Goal: Information Seeking & Learning: Check status

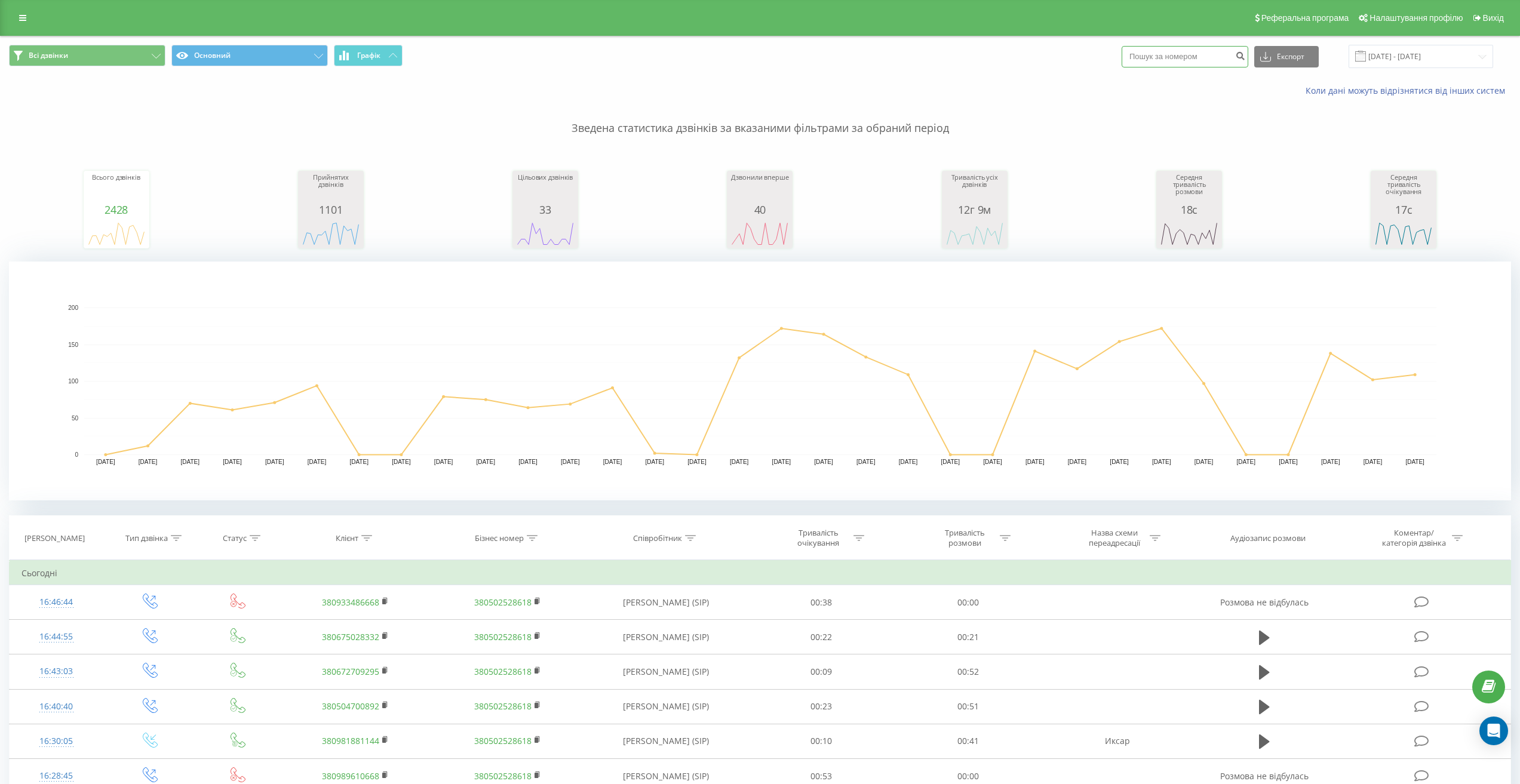
click at [1197, 54] on input at bounding box center [1185, 57] width 127 height 22
paste input "380 63 388 6233"
type input "380 63 388 6233"
click at [1245, 58] on icon "submit" at bounding box center [1240, 54] width 10 height 7
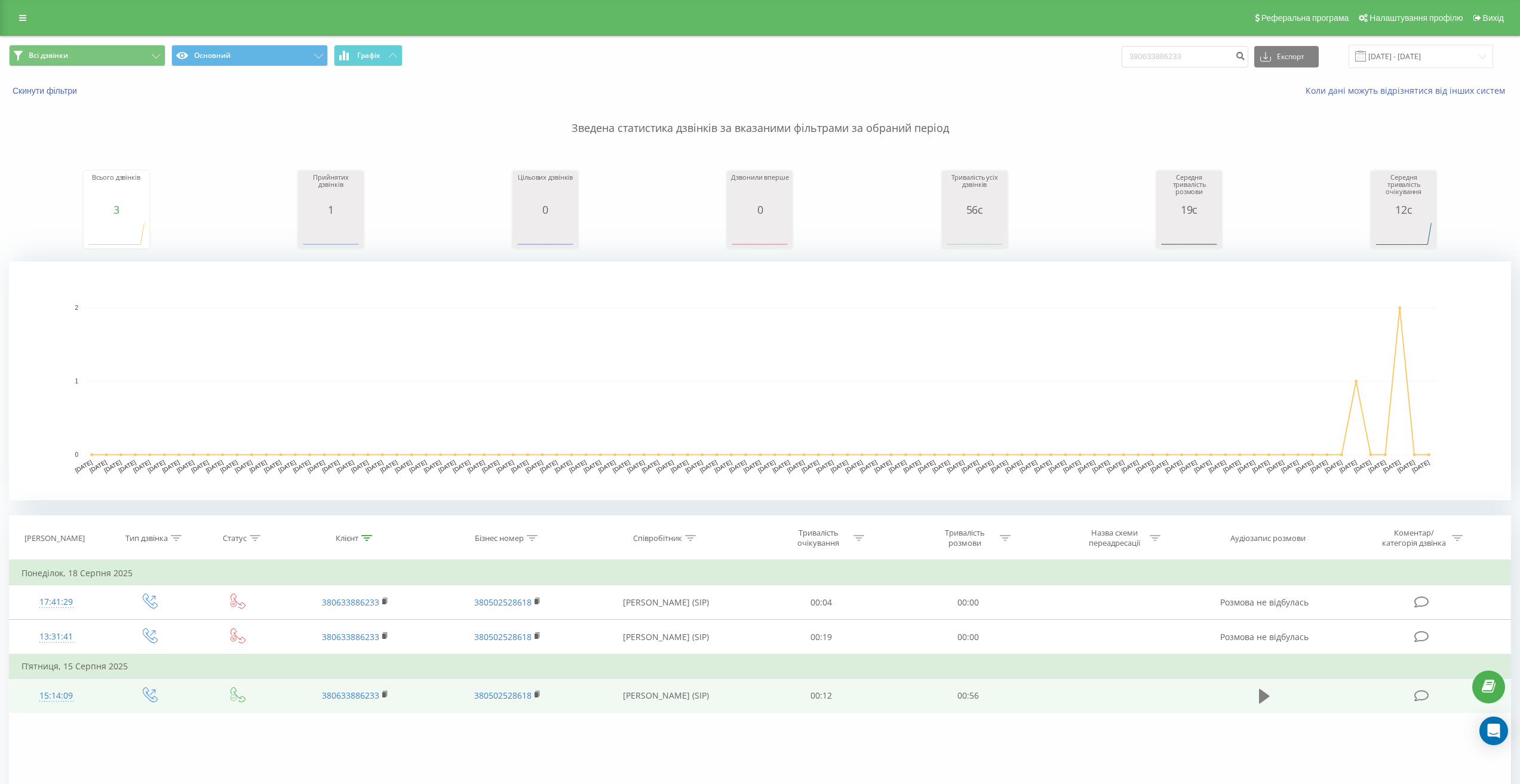
click at [1264, 688] on icon at bounding box center [1264, 696] width 11 height 17
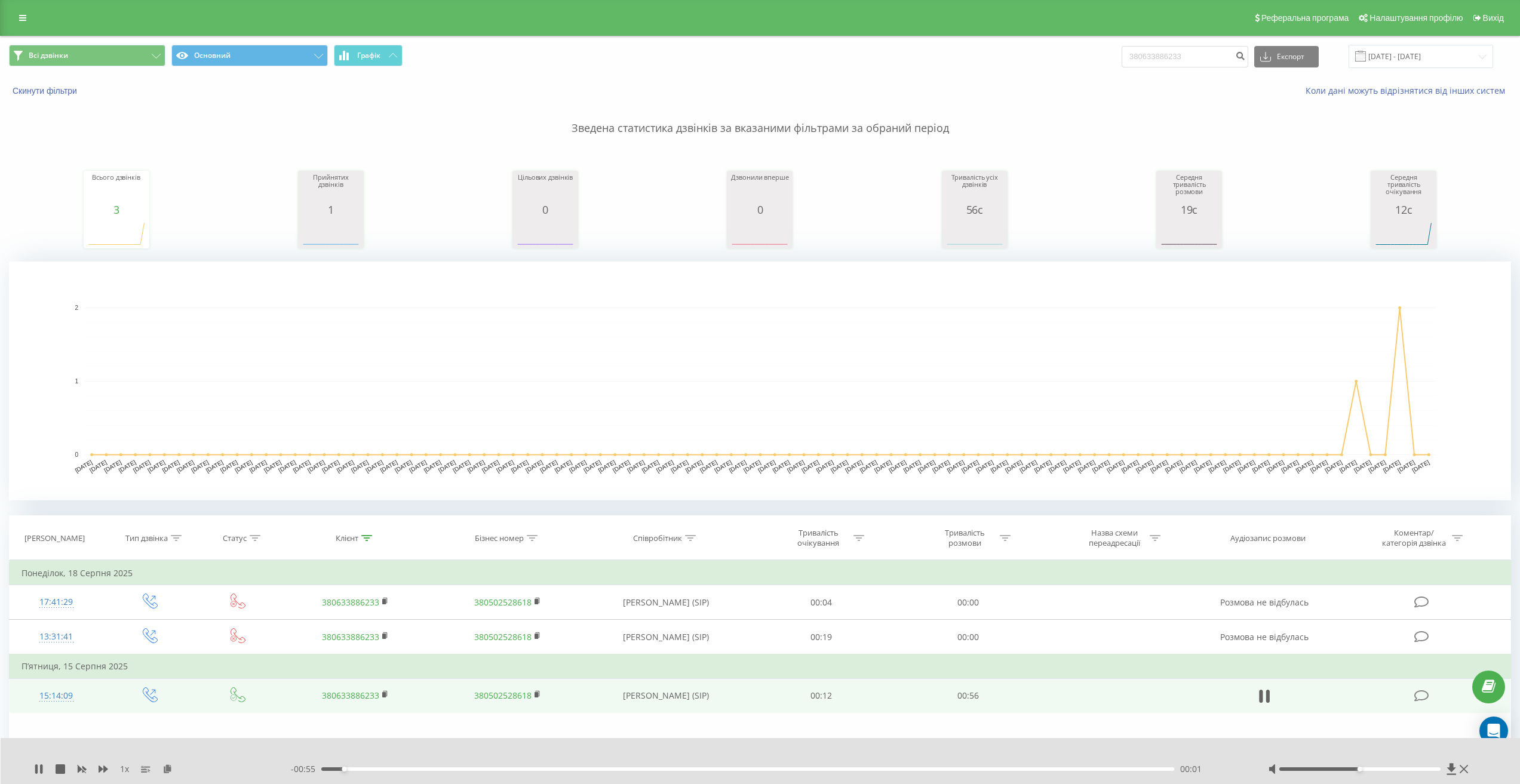
click at [1037, 764] on div "- 00:55 00:01 00:01" at bounding box center [764, 769] width 947 height 12
click at [1034, 774] on div "- 00:55 00:01 00:01" at bounding box center [764, 769] width 947 height 12
click at [1029, 771] on div "- 00:54 00:02 00:02" at bounding box center [764, 769] width 947 height 12
click at [1030, 769] on div "00:02" at bounding box center [747, 769] width 852 height 4
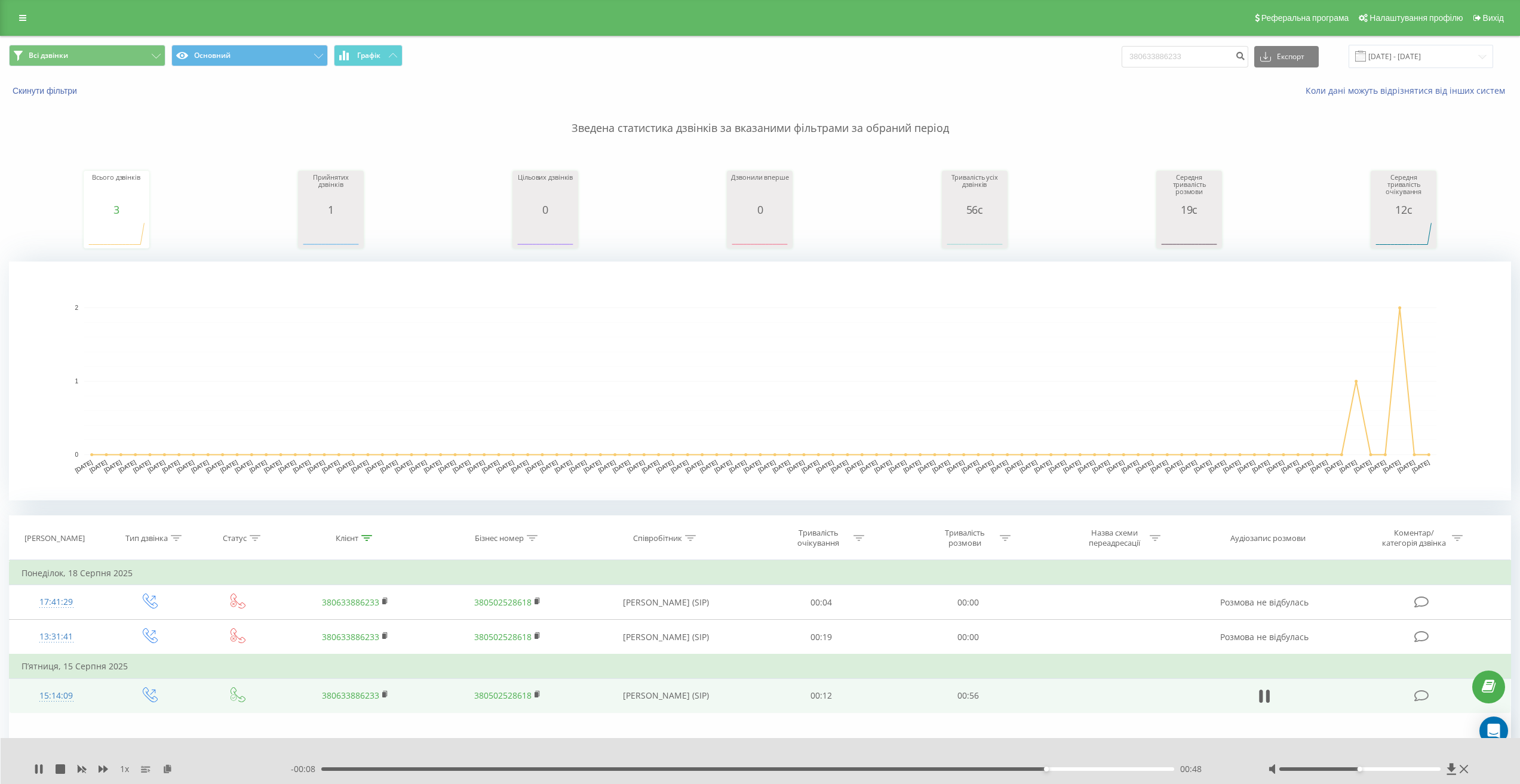
click at [846, 769] on div "00:48" at bounding box center [747, 769] width 852 height 4
click at [945, 769] on div "00:37" at bounding box center [747, 769] width 852 height 4
click at [36, 771] on icon at bounding box center [36, 769] width 3 height 10
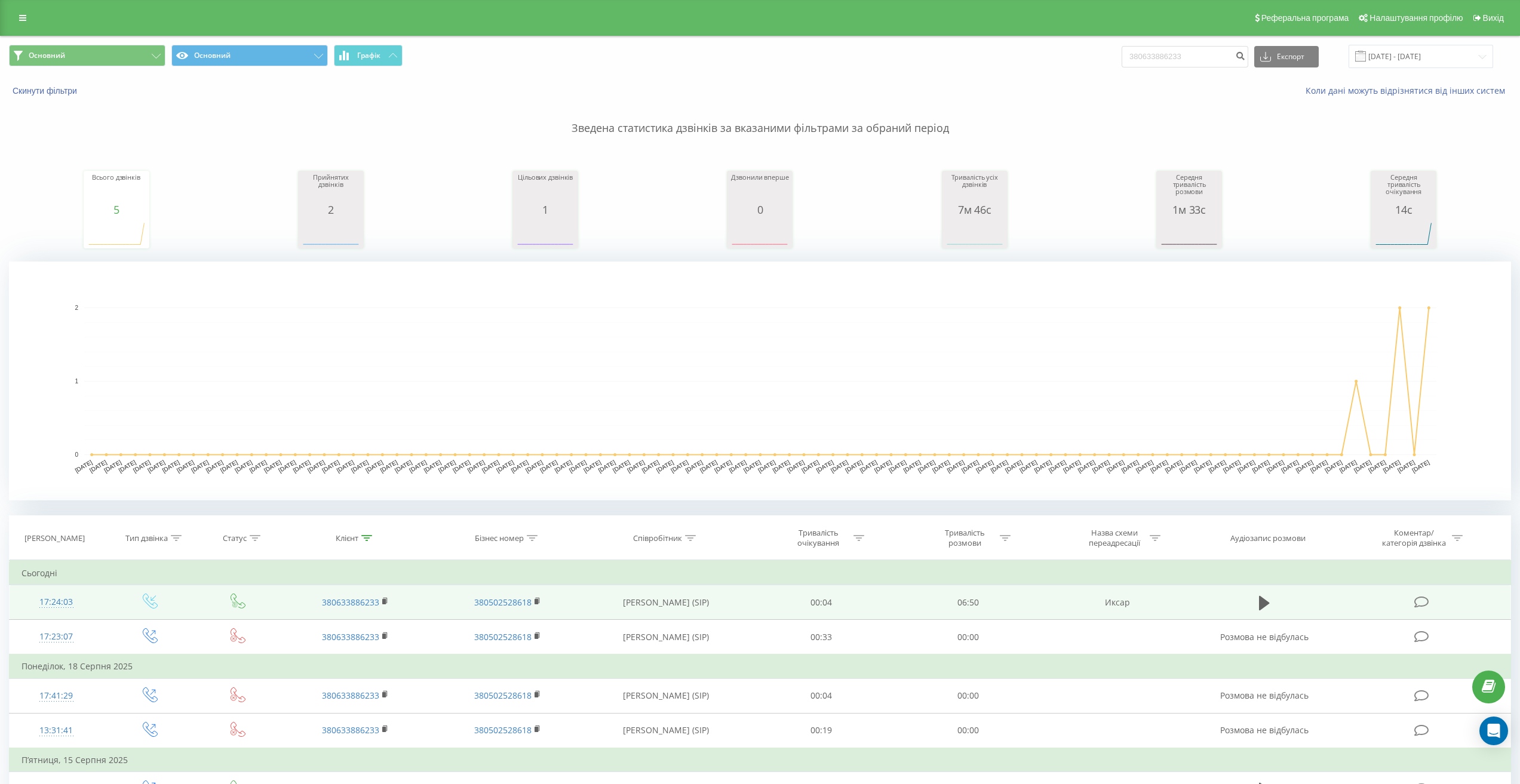
click at [1254, 604] on td at bounding box center [1264, 602] width 141 height 35
click at [1261, 604] on icon at bounding box center [1264, 602] width 11 height 14
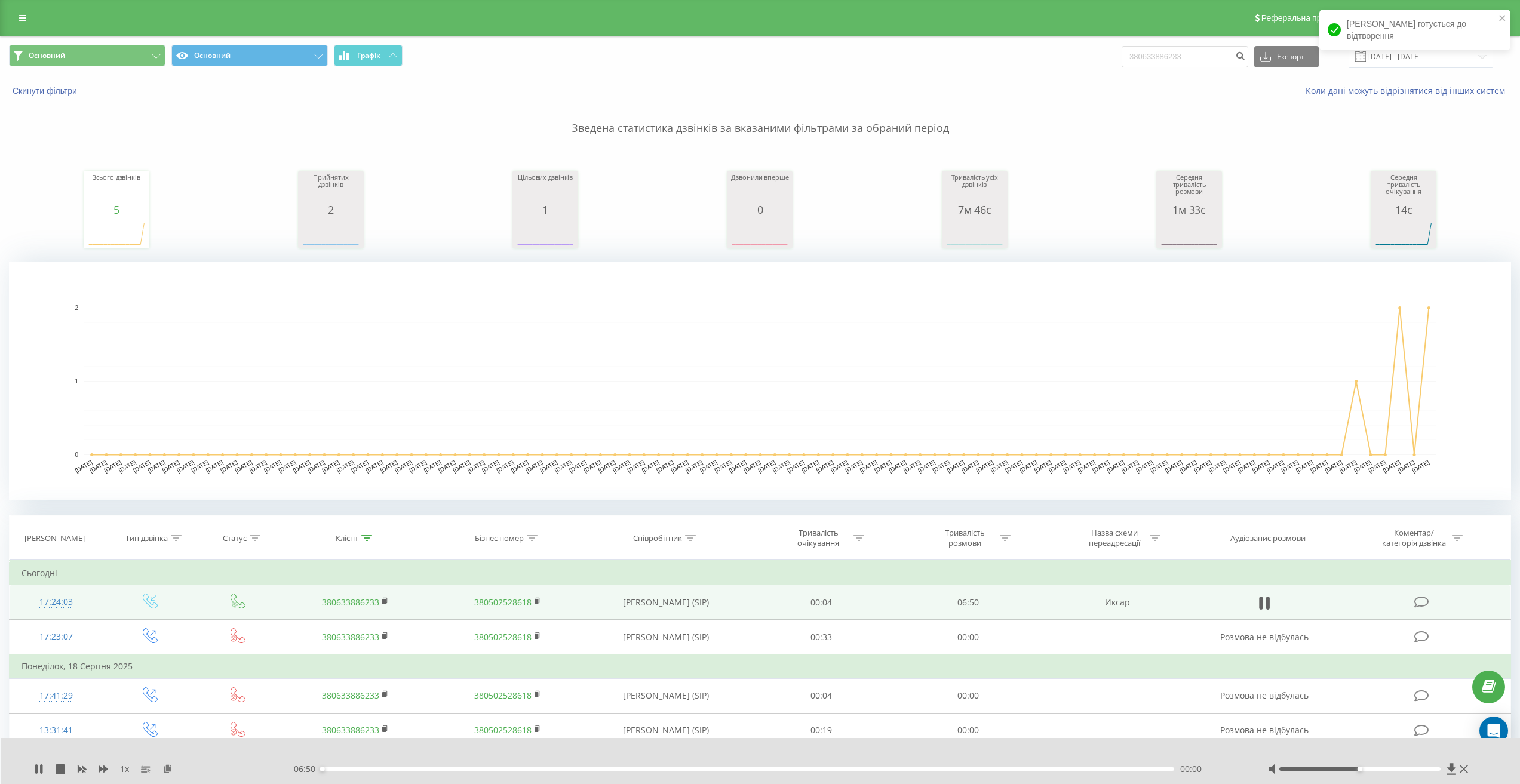
click at [1065, 771] on div "00:00" at bounding box center [747, 769] width 852 height 4
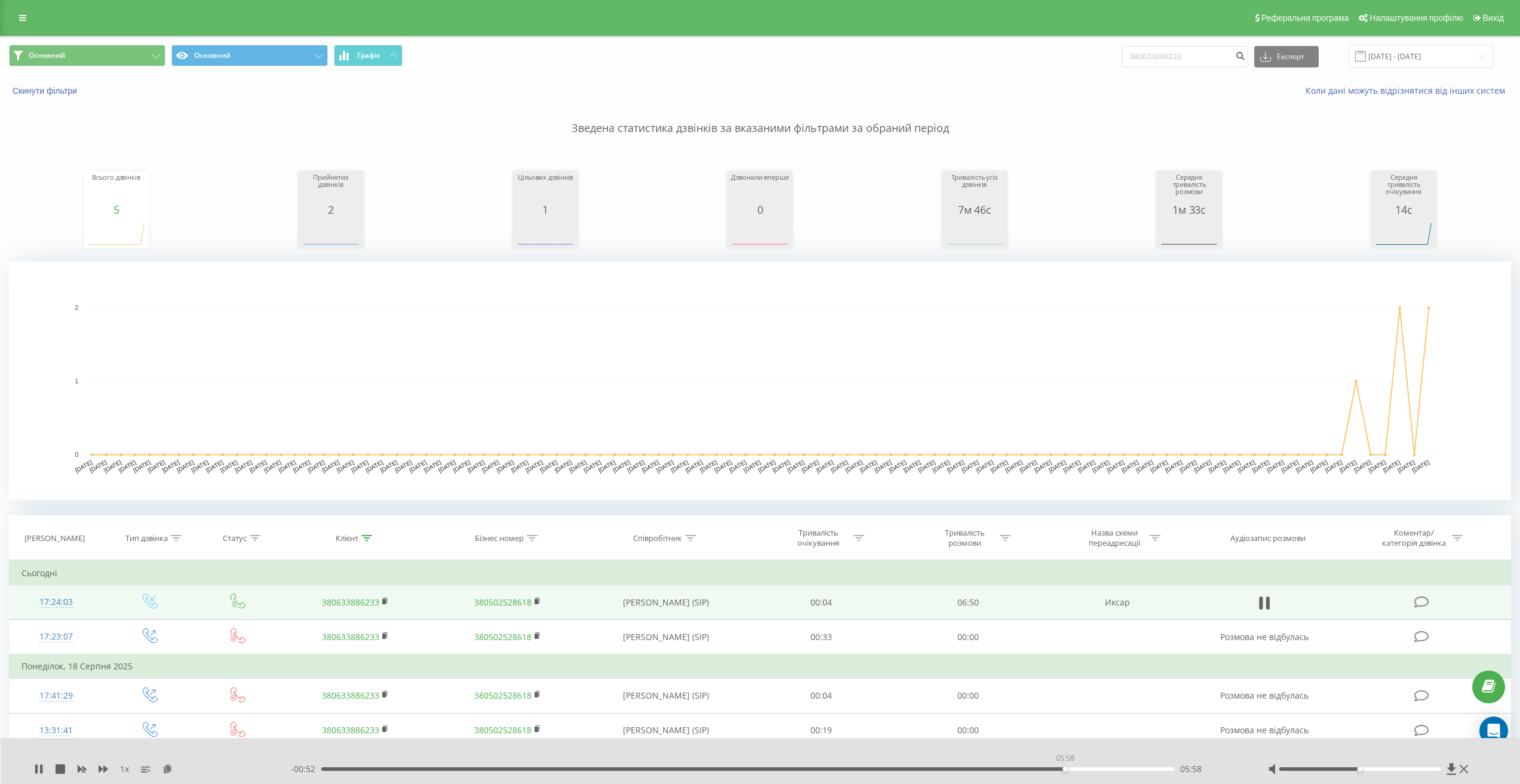
click at [1065, 771] on div "05:58" at bounding box center [747, 769] width 852 height 4
click at [1098, 769] on div "06:14" at bounding box center [747, 769] width 852 height 4
click at [1118, 769] on div "06:16" at bounding box center [747, 769] width 852 height 4
click at [38, 769] on icon at bounding box center [36, 769] width 3 height 10
click at [40, 770] on icon at bounding box center [38, 769] width 7 height 10
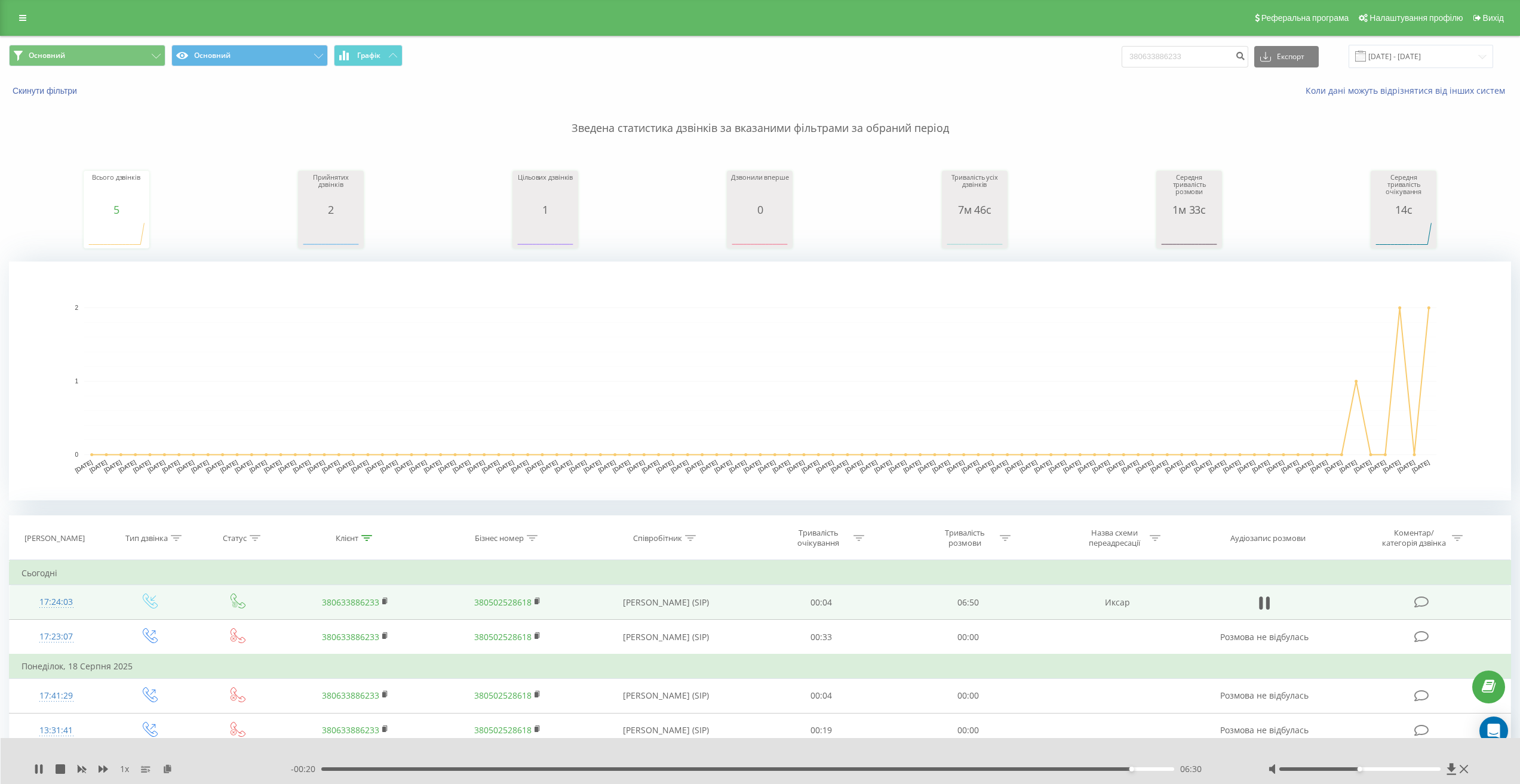
click at [1126, 770] on div "06:30" at bounding box center [747, 769] width 852 height 4
click at [1126, 770] on div "06:29" at bounding box center [1128, 769] width 4 height 4
click at [36, 765] on icon at bounding box center [36, 769] width 3 height 10
click at [36, 769] on icon at bounding box center [38, 769] width 10 height 10
click at [36, 769] on icon at bounding box center [36, 769] width 3 height 10
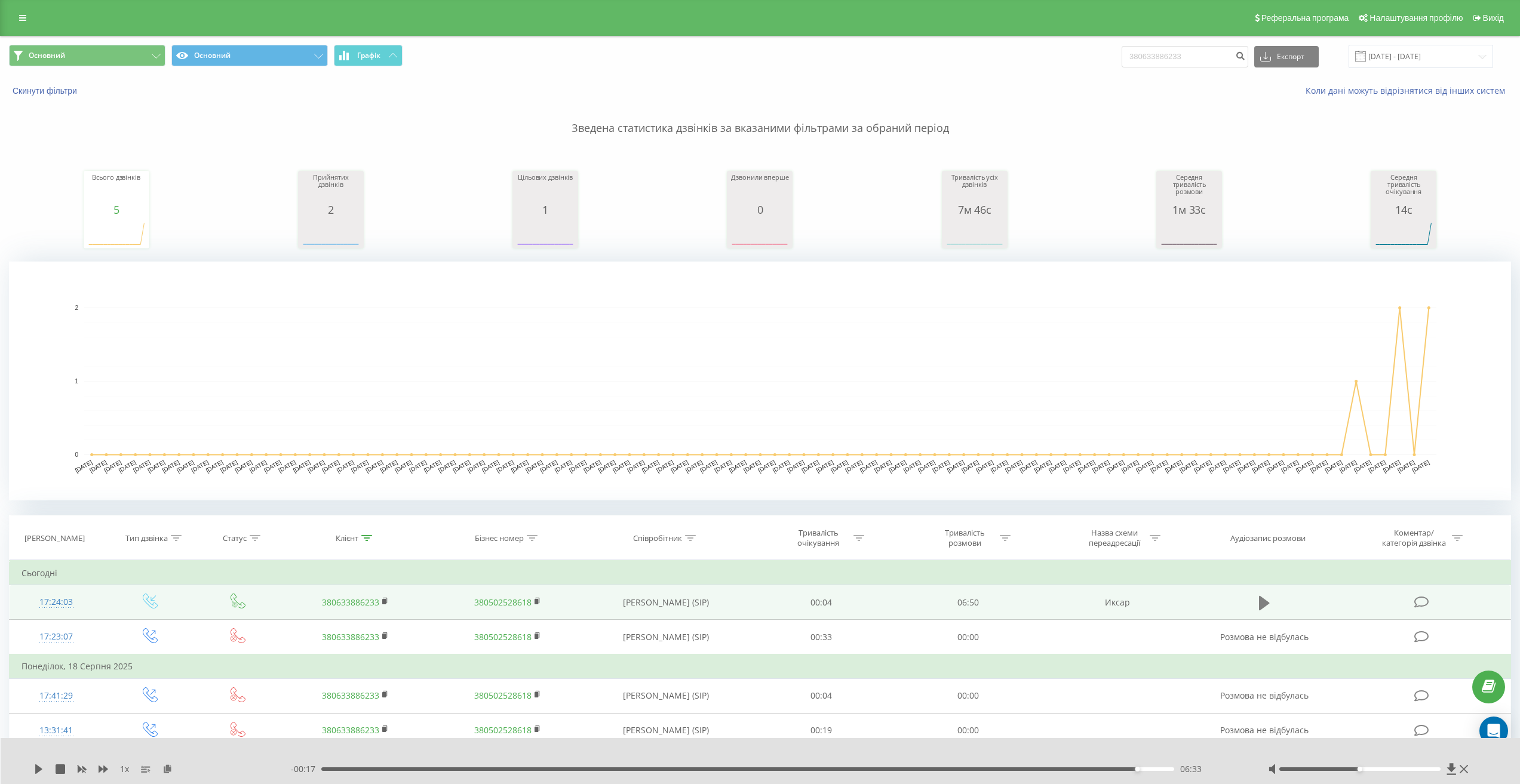
click at [1260, 609] on icon at bounding box center [1264, 602] width 11 height 14
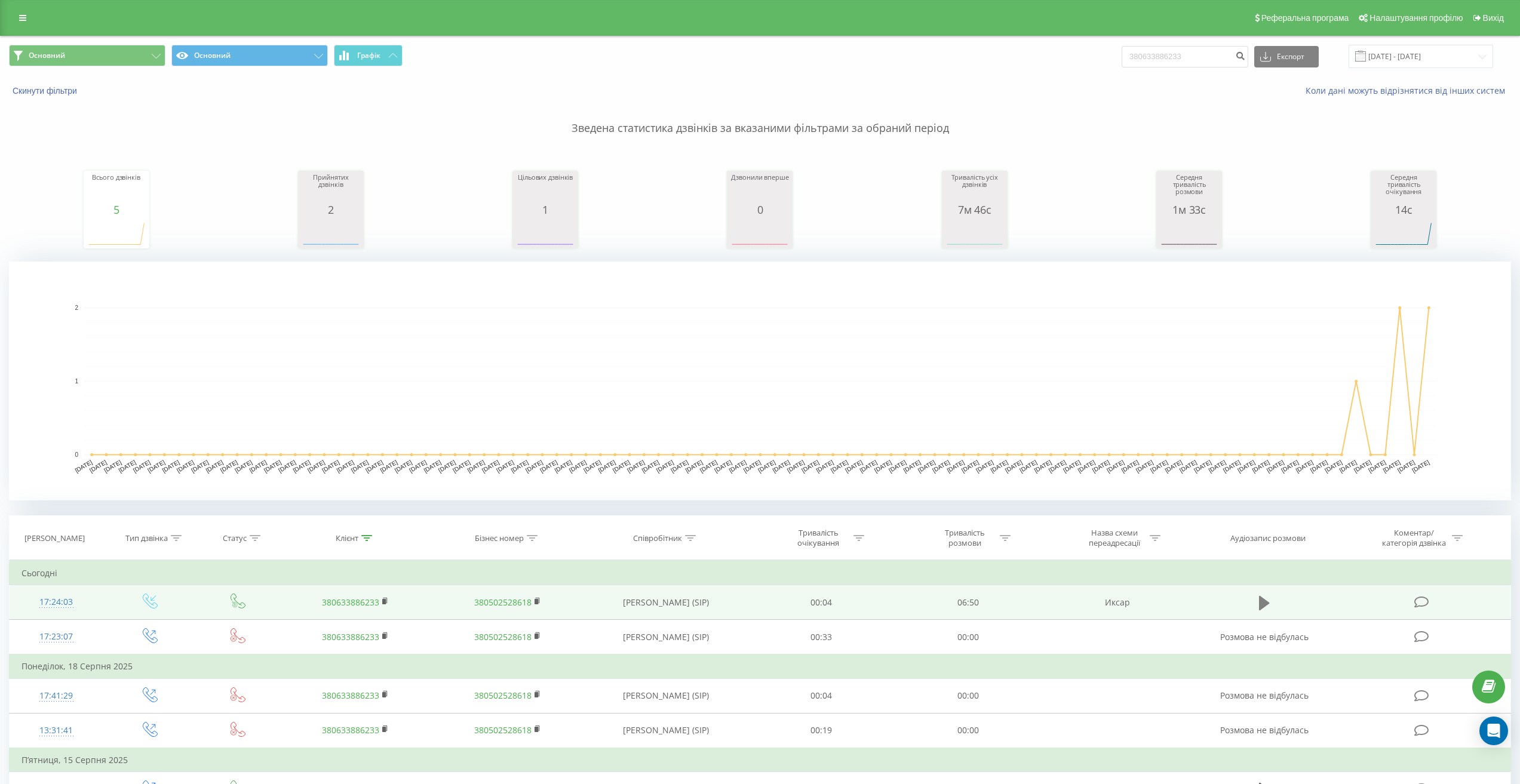
click at [1267, 606] on icon at bounding box center [1264, 603] width 11 height 17
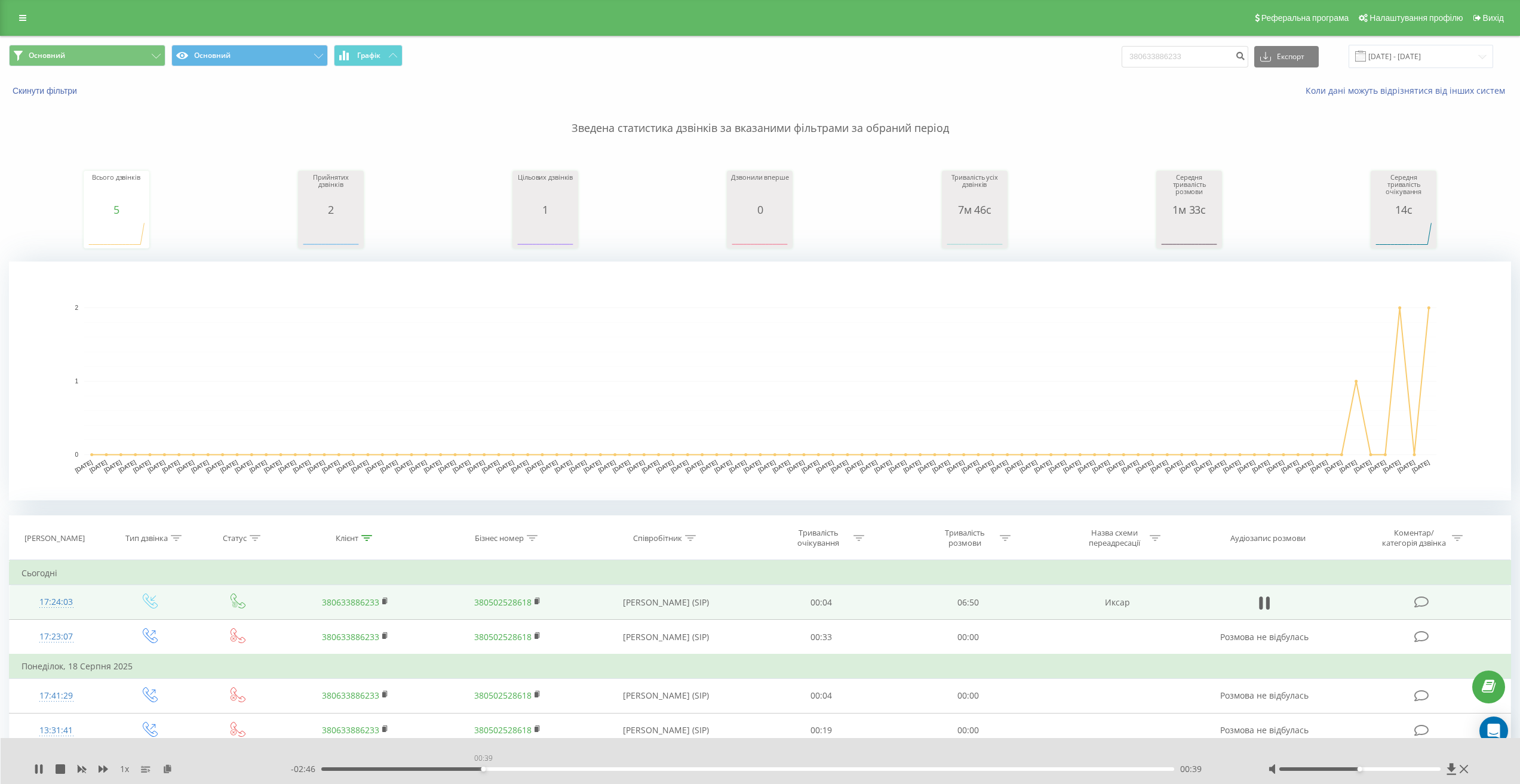
click at [483, 770] on div "00:39" at bounding box center [747, 769] width 852 height 4
click at [529, 769] on div "00:41" at bounding box center [747, 769] width 852 height 4
click at [584, 767] on div "- 02:35 00:50 00:50" at bounding box center [764, 769] width 947 height 12
click at [562, 769] on div "00:51" at bounding box center [747, 769] width 852 height 4
click at [592, 771] on div "01:05" at bounding box center [747, 769] width 852 height 4
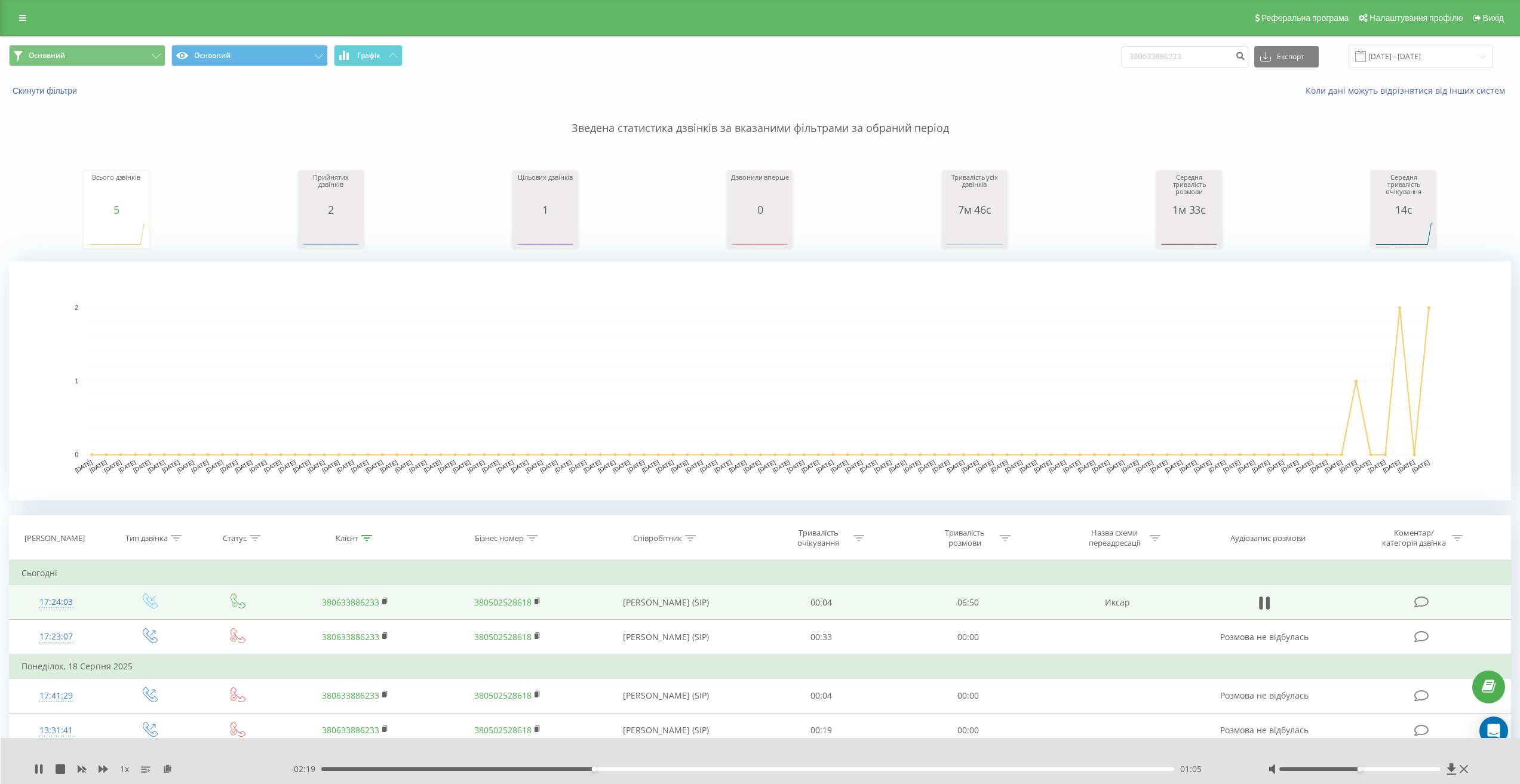
click at [622, 767] on div "01:05" at bounding box center [747, 769] width 852 height 4
click at [644, 772] on div "- 02:11 01:13 01:13" at bounding box center [764, 769] width 947 height 12
click at [652, 771] on div "01:13" at bounding box center [747, 769] width 852 height 4
click at [672, 770] on div "01:21" at bounding box center [747, 769] width 852 height 4
click at [951, 770] on div "02:31" at bounding box center [747, 769] width 852 height 4
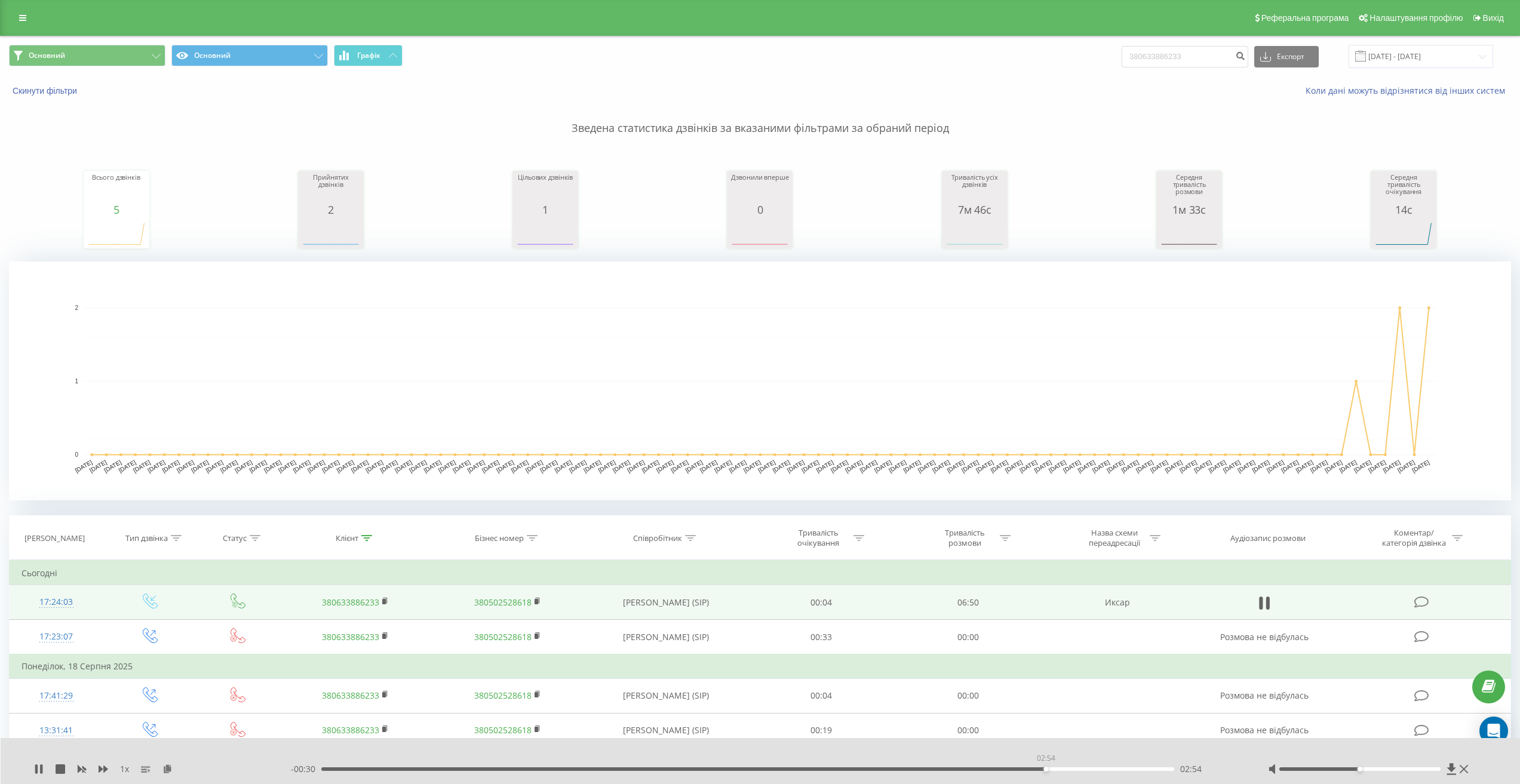
click at [1046, 768] on div "02:54" at bounding box center [747, 769] width 852 height 4
click at [1449, 769] on icon at bounding box center [1451, 769] width 9 height 12
click at [1107, 772] on div "- 00:20 03:05 03:05" at bounding box center [764, 769] width 947 height 12
drag, startPoint x: 1122, startPoint y: 772, endPoint x: 1131, endPoint y: 771, distance: 9.1
click at [1125, 772] on div "- 00:19 03:05 03:05" at bounding box center [764, 769] width 947 height 12
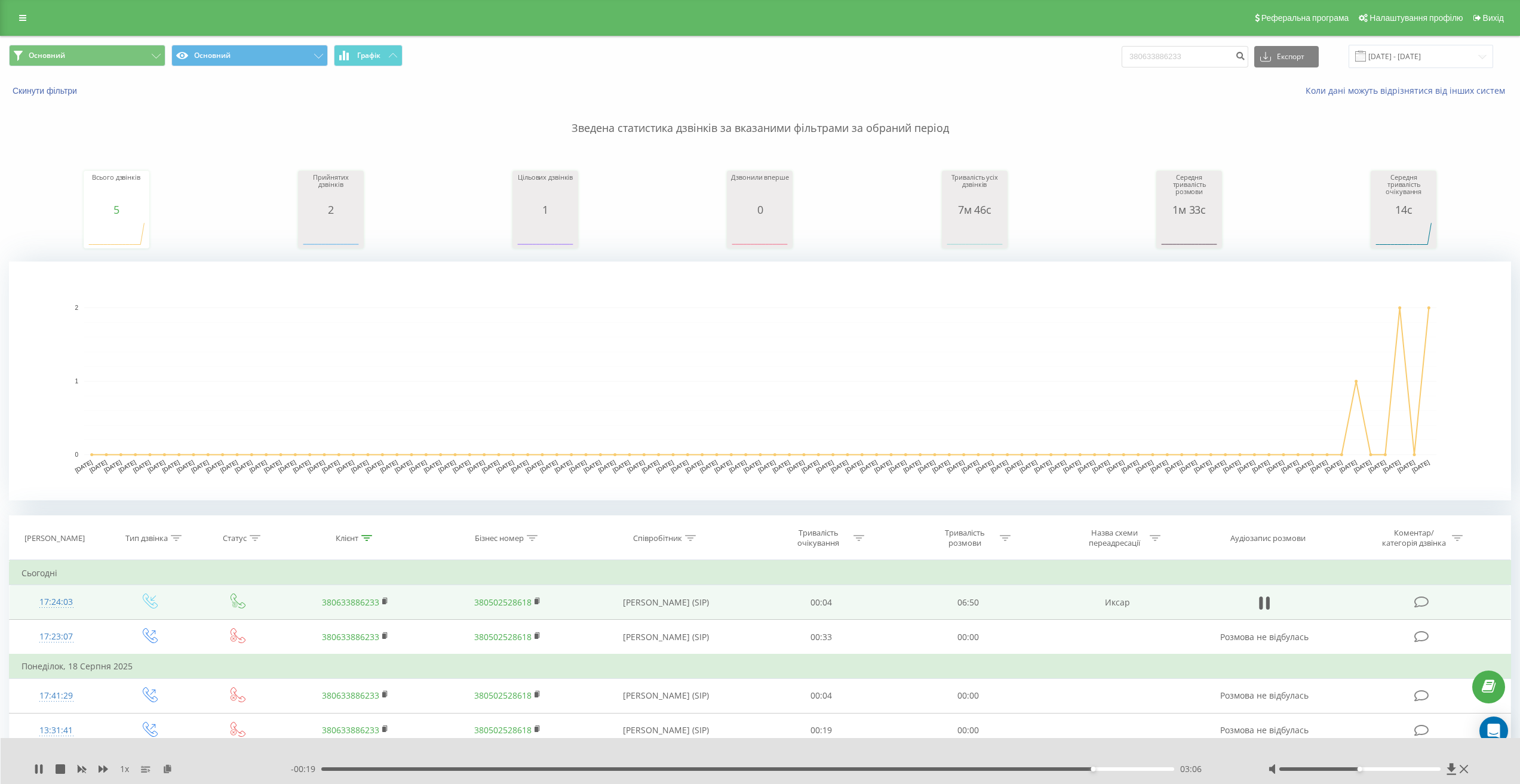
click at [1132, 771] on div "- 00:19 03:06 03:06" at bounding box center [764, 769] width 947 height 12
click at [1132, 771] on div "- 00:19 03:06 03:06" at bounding box center [764, 769] width 947 height 12
click at [1137, 770] on div "03:06" at bounding box center [747, 769] width 852 height 4
click at [1152, 772] on div "- 00:08 03:16 03:16" at bounding box center [764, 769] width 947 height 12
click at [1129, 767] on div "- 00:08 03:17 03:17" at bounding box center [764, 769] width 947 height 12
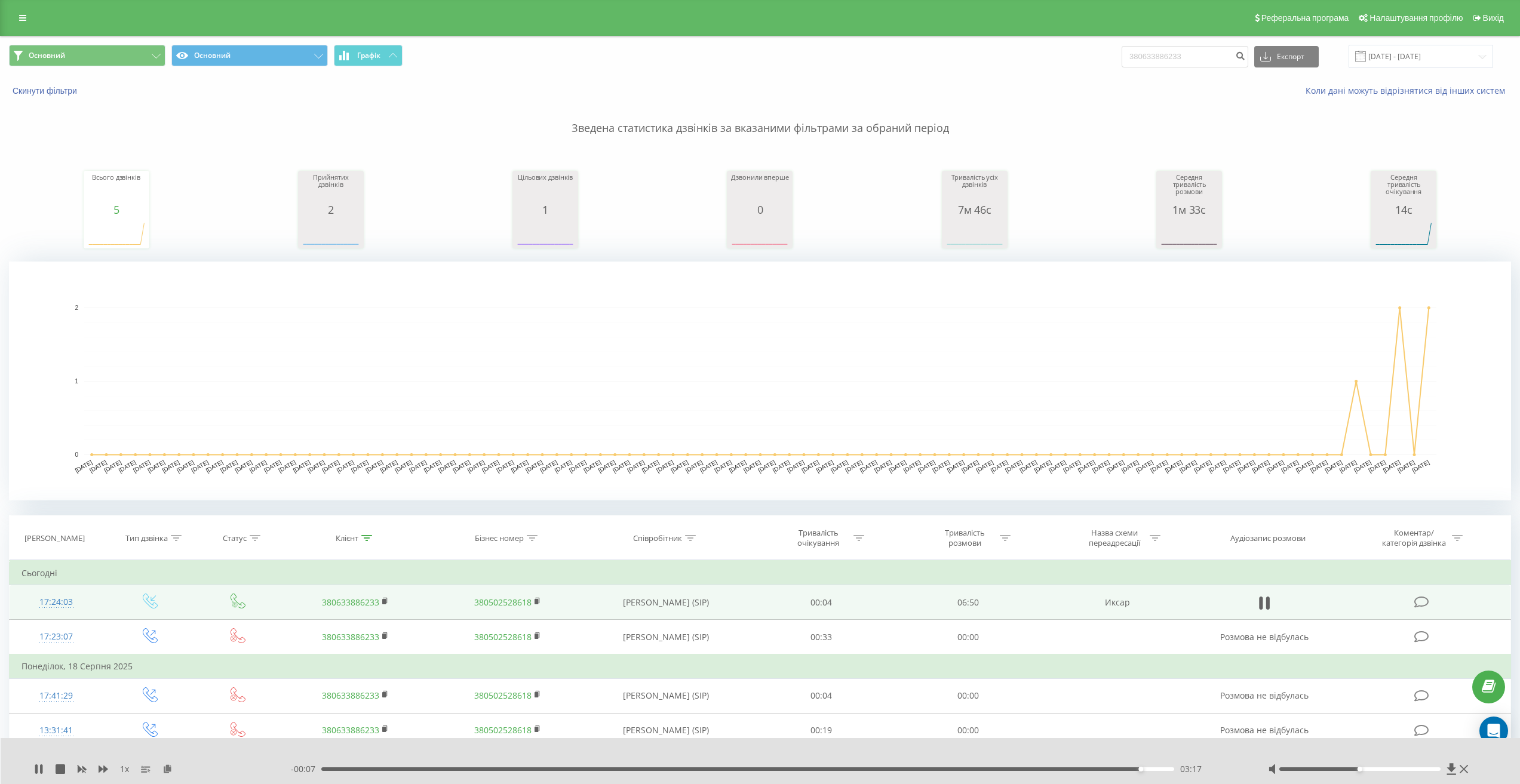
click at [1154, 772] on div "- 00:07 03:17 03:17" at bounding box center [764, 769] width 947 height 12
click at [35, 768] on icon at bounding box center [38, 769] width 10 height 10
click at [581, 766] on div "- 00:06 03:19 03:19" at bounding box center [764, 769] width 947 height 12
click at [568, 772] on div "- 00:06 03:19 03:19" at bounding box center [764, 769] width 947 height 12
click at [573, 769] on div "03:19" at bounding box center [747, 769] width 852 height 4
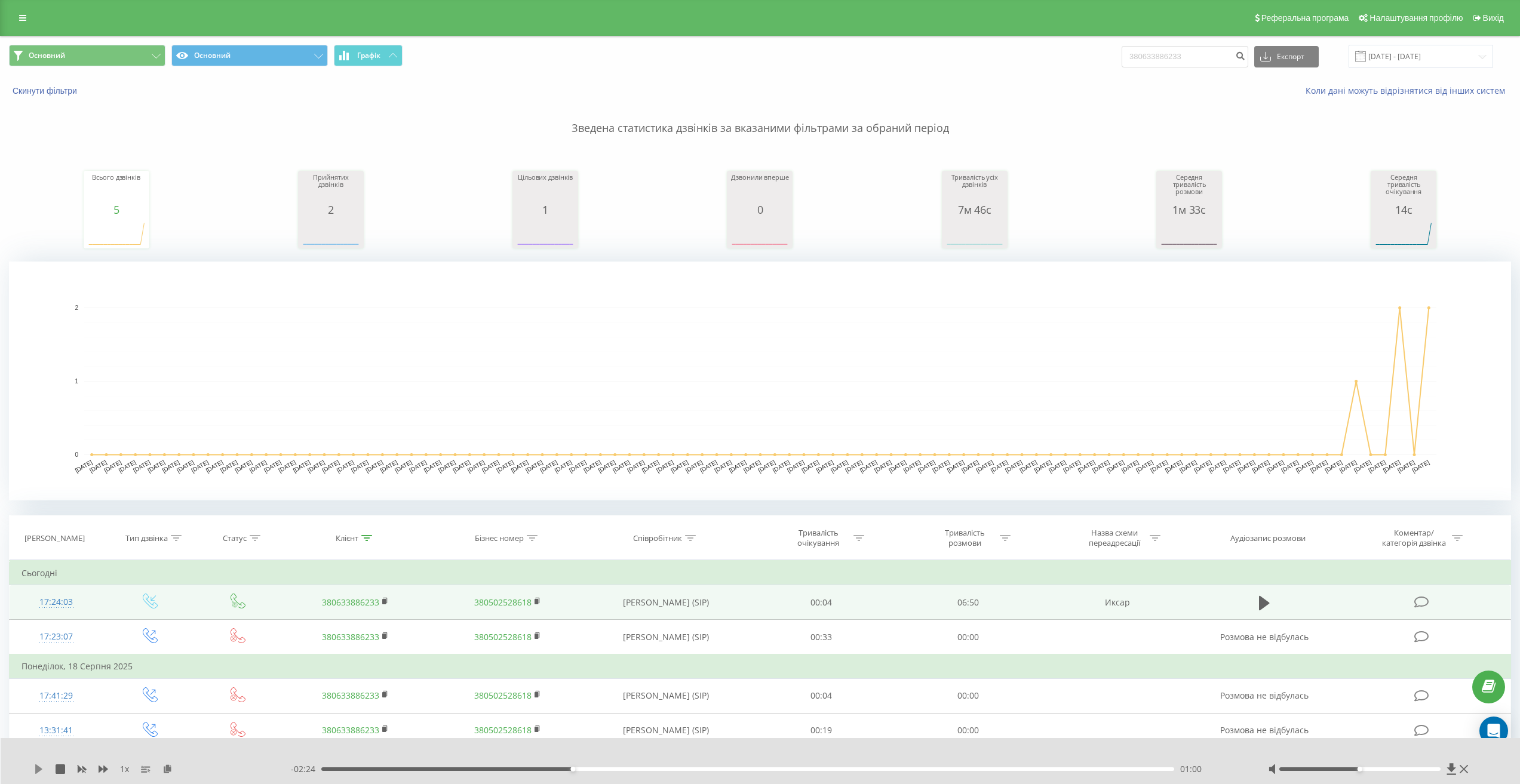
click at [35, 766] on icon at bounding box center [38, 769] width 10 height 10
click at [589, 769] on div "01:01" at bounding box center [747, 769] width 852 height 4
click at [611, 768] on div "01:05" at bounding box center [747, 769] width 852 height 4
click at [637, 768] on div "01:10" at bounding box center [747, 769] width 852 height 4
click at [39, 765] on icon at bounding box center [38, 769] width 10 height 10
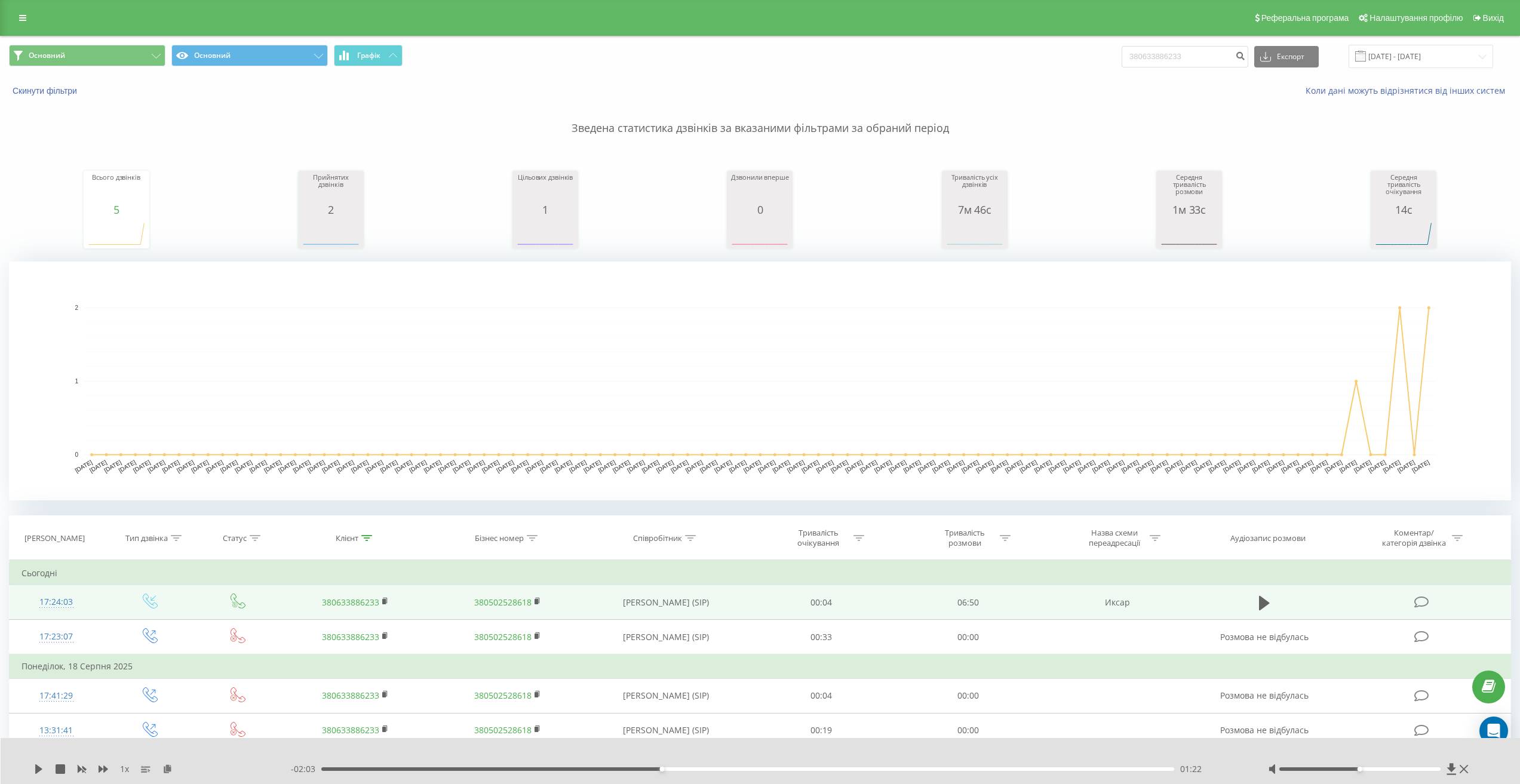
click at [39, 765] on icon at bounding box center [38, 769] width 10 height 10
click at [36, 765] on icon at bounding box center [38, 769] width 7 height 10
click at [36, 767] on icon at bounding box center [36, 769] width 3 height 10
click at [47, 766] on div "1 x" at bounding box center [162, 769] width 257 height 12
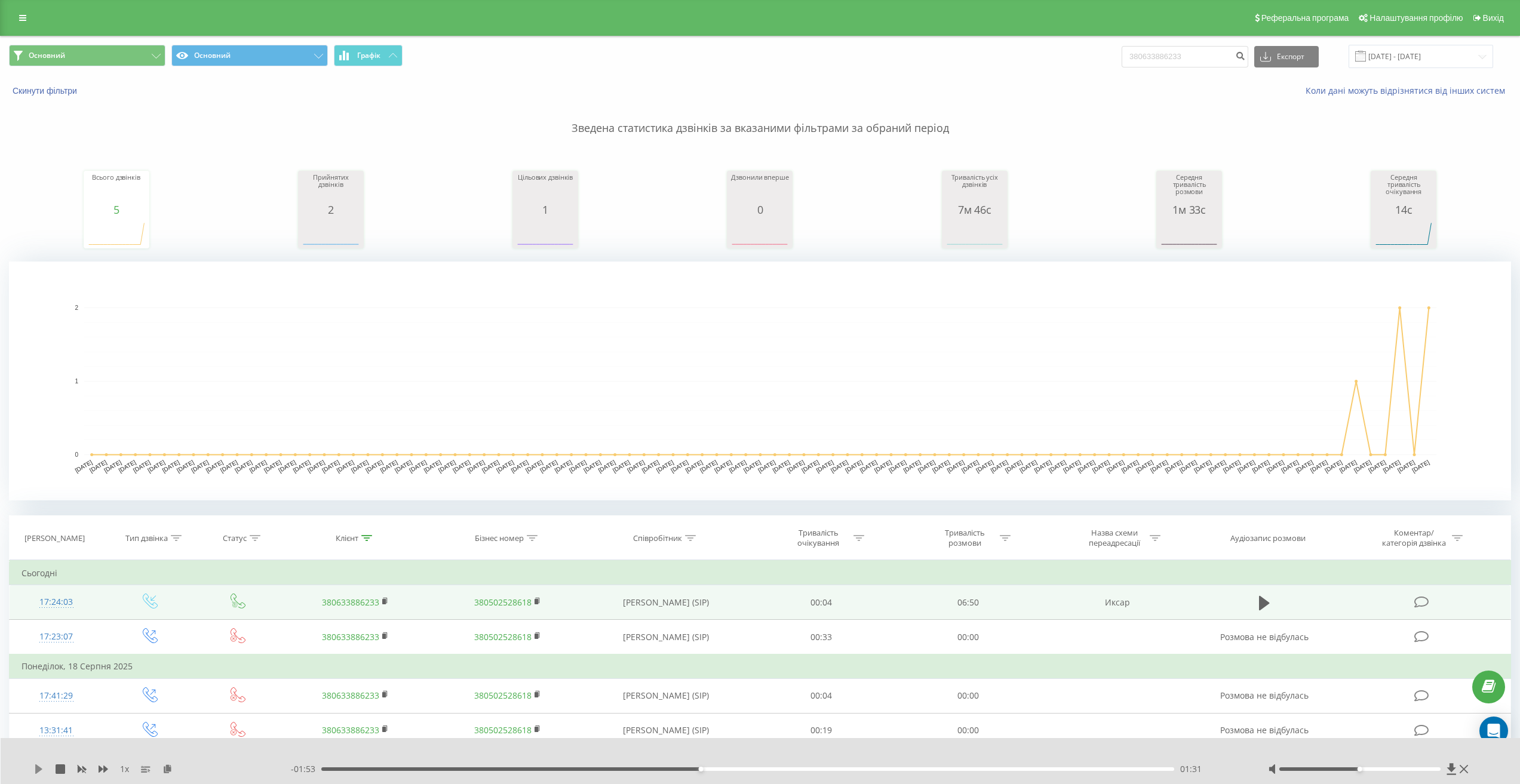
click at [44, 766] on div "1 x" at bounding box center [162, 769] width 257 height 12
click at [40, 767] on icon at bounding box center [38, 769] width 7 height 10
click at [695, 767] on div "01:33" at bounding box center [747, 769] width 852 height 4
click at [36, 765] on icon at bounding box center [36, 769] width 3 height 10
click at [36, 769] on icon at bounding box center [38, 769] width 7 height 10
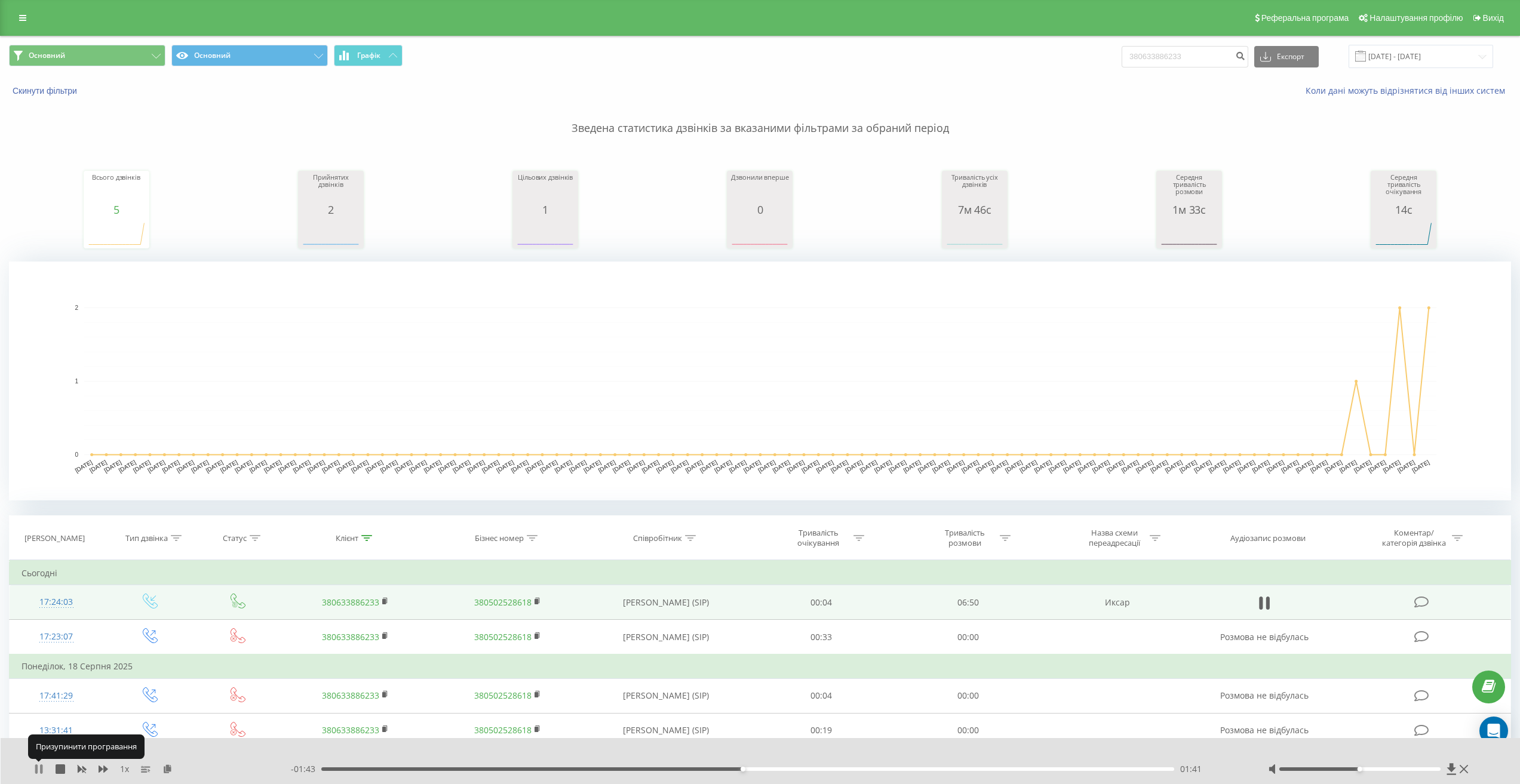
click at [40, 769] on icon at bounding box center [38, 769] width 10 height 10
click at [41, 767] on icon at bounding box center [38, 769] width 10 height 10
click at [744, 770] on div "01:41" at bounding box center [747, 769] width 852 height 4
click at [40, 767] on icon at bounding box center [38, 769] width 10 height 10
click at [35, 772] on icon at bounding box center [38, 769] width 10 height 10
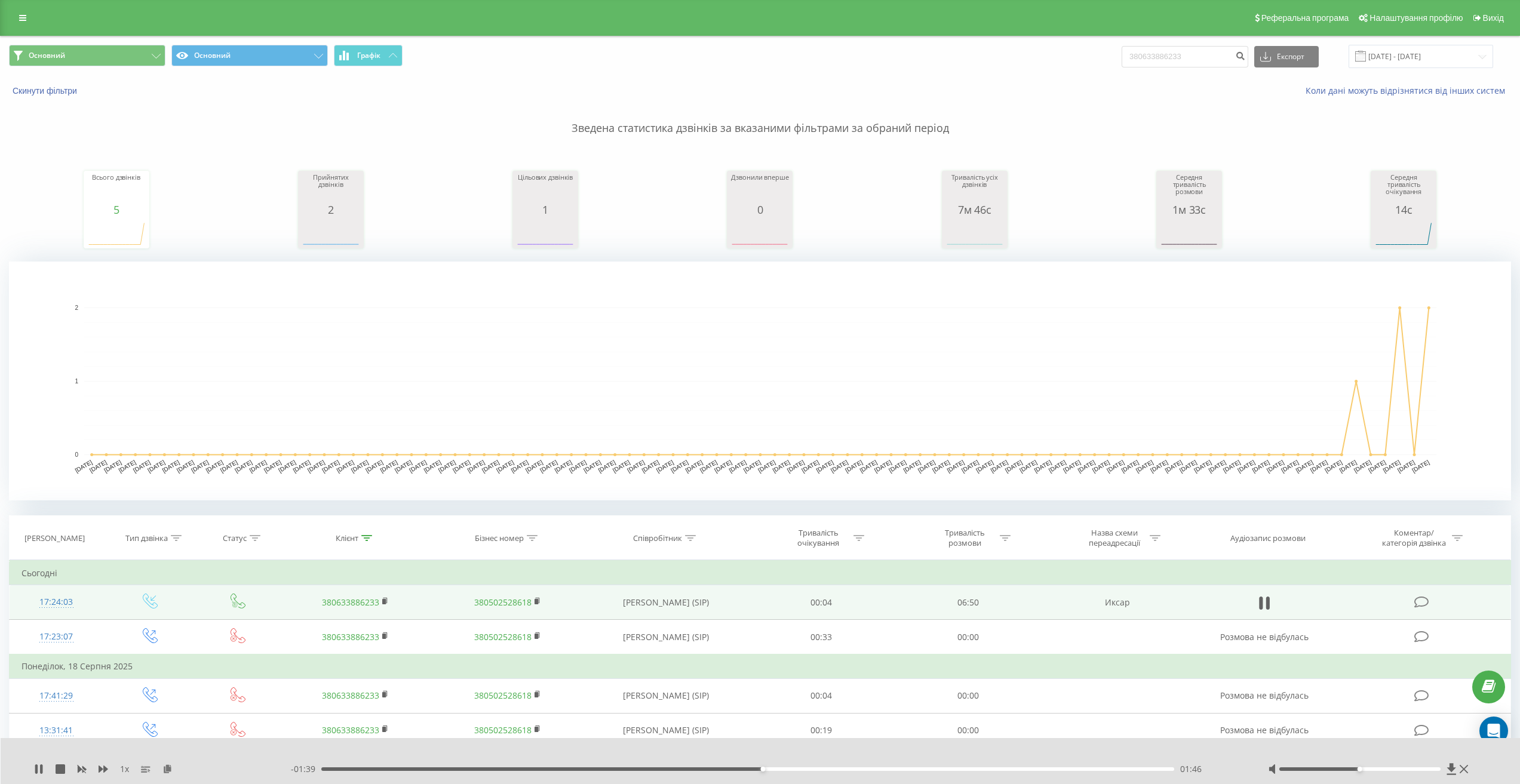
click at [752, 770] on div "01:46" at bounding box center [747, 769] width 852 height 4
click at [40, 771] on icon at bounding box center [38, 769] width 10 height 10
click at [35, 771] on icon at bounding box center [38, 769] width 10 height 10
click at [790, 769] on div "01:53" at bounding box center [747, 769] width 852 height 4
click at [777, 769] on div "01:53" at bounding box center [747, 769] width 852 height 4
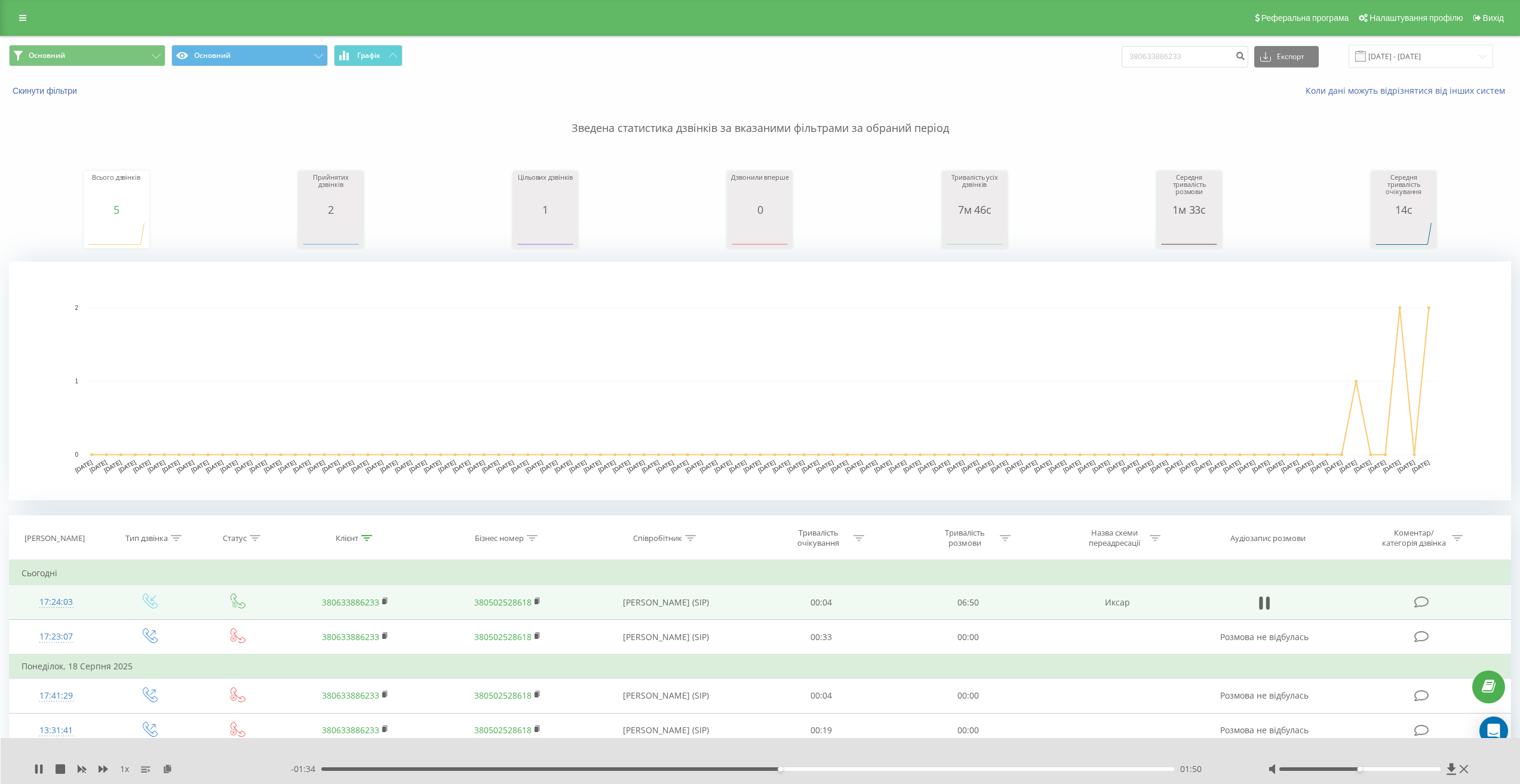
click at [774, 771] on div "01:50" at bounding box center [747, 769] width 852 height 4
click at [762, 771] on div "01:49" at bounding box center [747, 769] width 852 height 4
click at [767, 771] on div "01:47" at bounding box center [747, 769] width 852 height 4
click at [753, 769] on div "01:44" at bounding box center [747, 769] width 852 height 4
click at [34, 765] on icon at bounding box center [38, 769] width 10 height 10
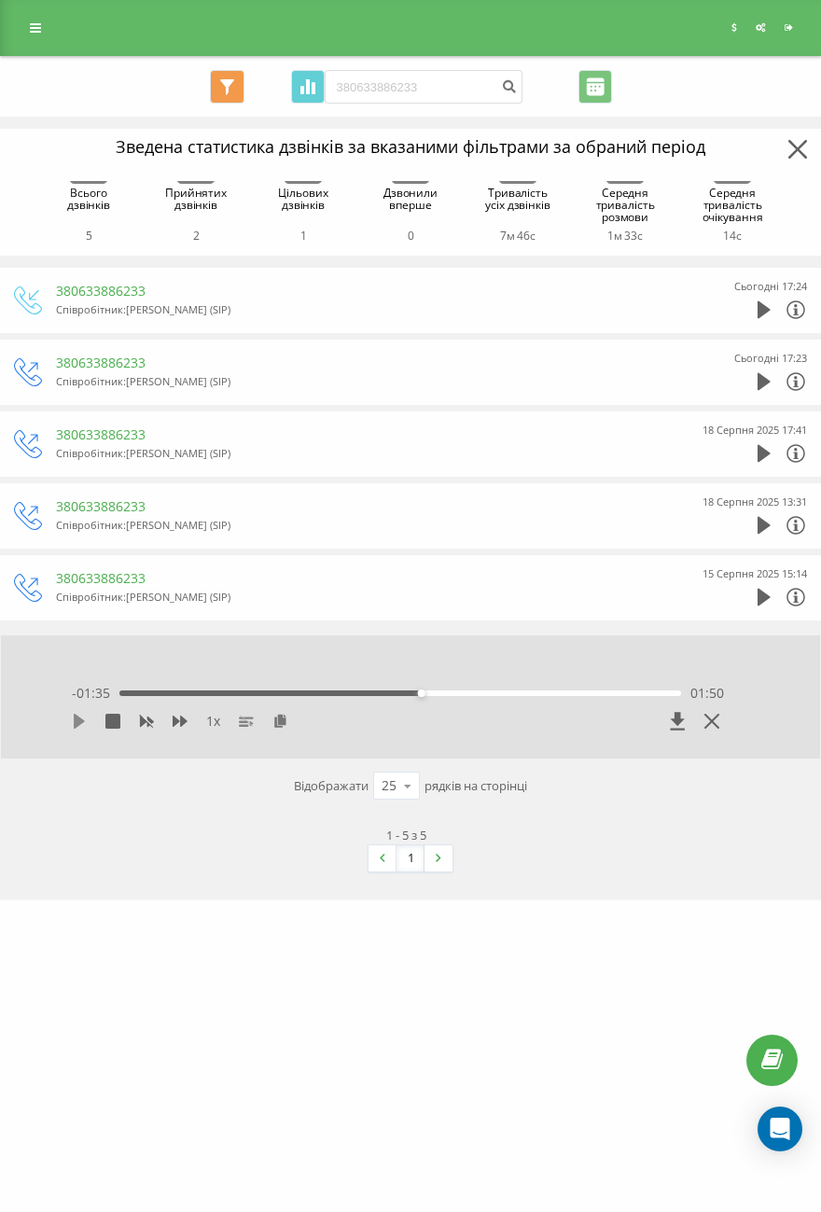
click at [81, 725] on icon at bounding box center [79, 721] width 15 height 15
click at [76, 723] on icon at bounding box center [76, 721] width 4 height 15
click at [82, 719] on icon at bounding box center [79, 721] width 11 height 15
click at [422, 693] on div "01:54" at bounding box center [400, 693] width 562 height 6
click at [79, 720] on icon at bounding box center [79, 721] width 15 height 15
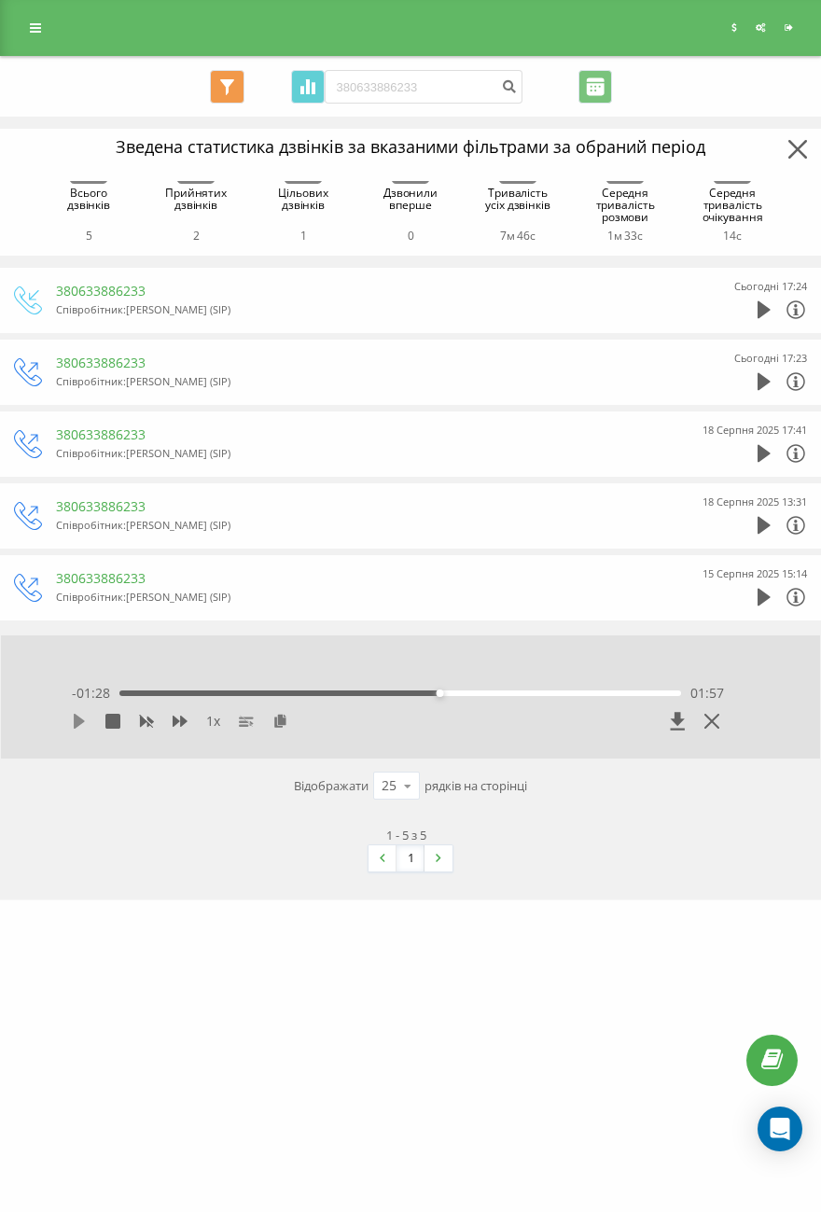
click at [76, 714] on icon at bounding box center [79, 721] width 15 height 15
click at [433, 690] on div "01:54" at bounding box center [400, 693] width 562 height 6
click at [430, 694] on div "01:54" at bounding box center [400, 693] width 562 height 6
click at [424, 694] on div "01:52" at bounding box center [400, 693] width 562 height 6
click at [83, 728] on icon at bounding box center [83, 721] width 4 height 15
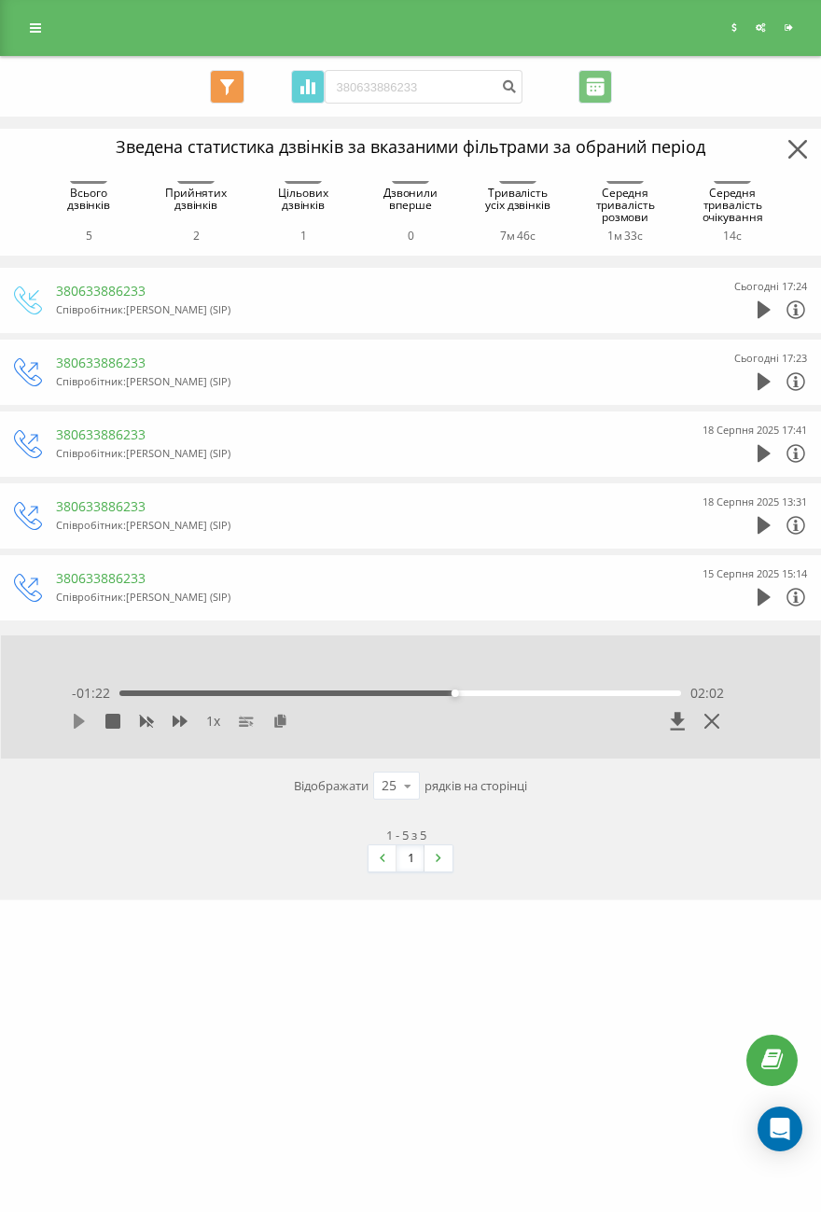
click at [78, 715] on icon at bounding box center [79, 721] width 15 height 15
click at [80, 723] on icon at bounding box center [79, 721] width 15 height 15
click at [75, 719] on icon at bounding box center [79, 721] width 15 height 15
click at [91, 719] on div "1 x" at bounding box center [333, 721] width 522 height 19
click at [81, 721] on div "1 x" at bounding box center [333, 721] width 522 height 19
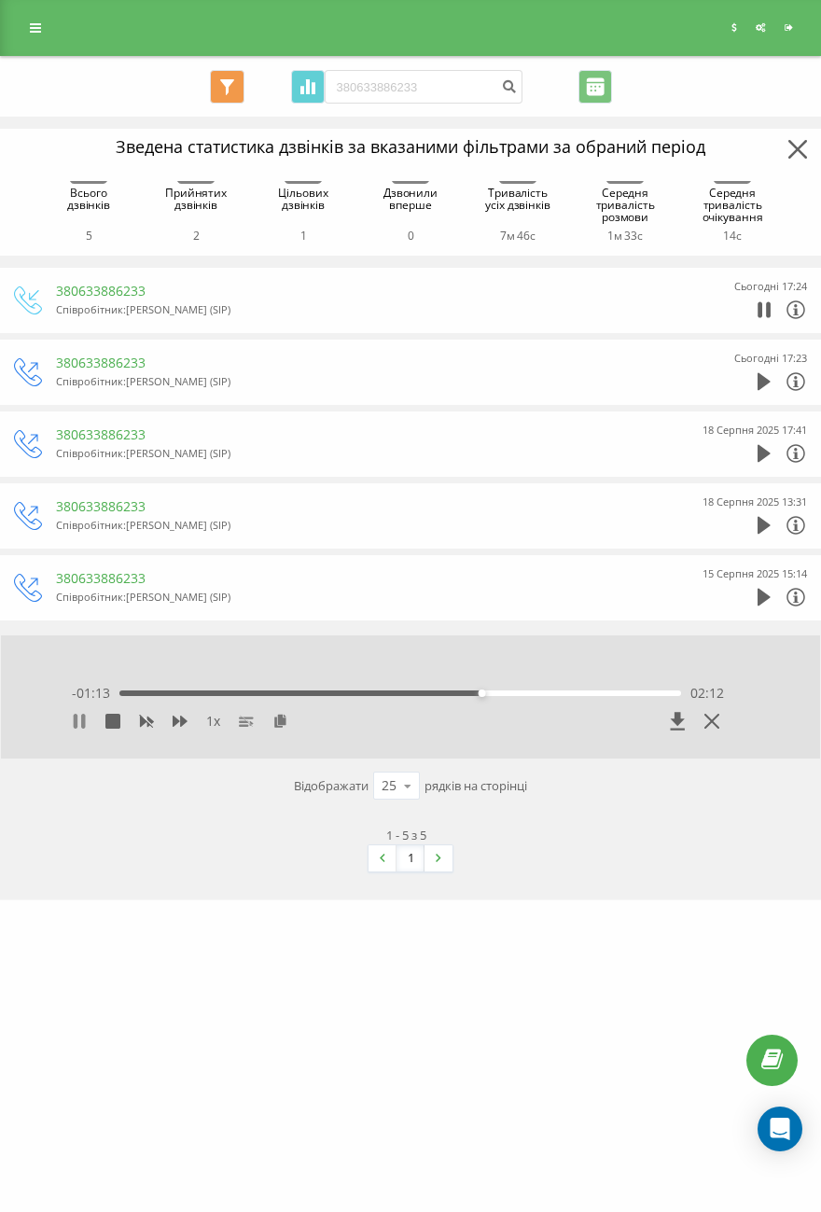
click at [86, 724] on icon at bounding box center [79, 721] width 15 height 15
click at [83, 720] on icon at bounding box center [79, 721] width 11 height 15
click at [72, 721] on icon at bounding box center [79, 721] width 15 height 15
click at [82, 719] on icon at bounding box center [79, 721] width 11 height 15
click at [505, 694] on div "02:20" at bounding box center [400, 693] width 562 height 6
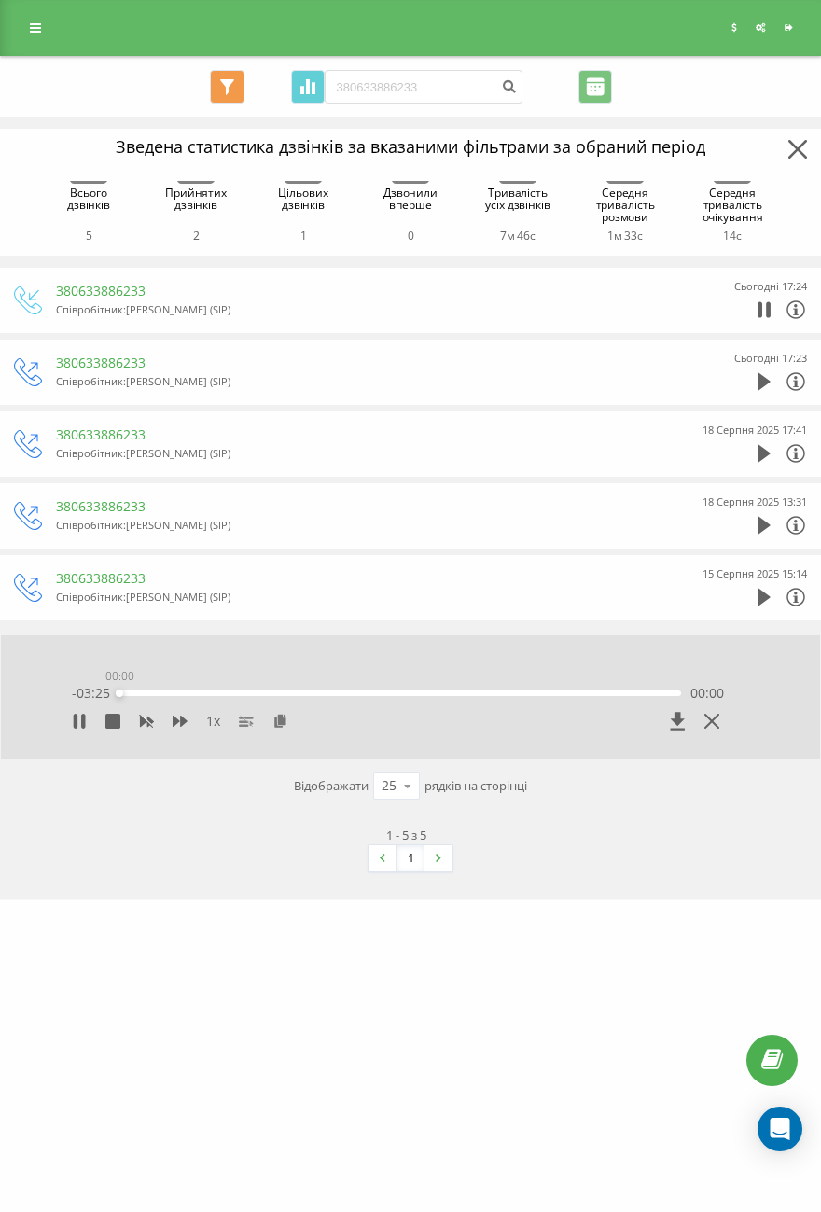
click at [520, 694] on div "00:00" at bounding box center [400, 693] width 562 height 6
click at [537, 694] on div "02:27" at bounding box center [400, 693] width 562 height 6
click at [554, 694] on div "02:39" at bounding box center [400, 693] width 562 height 6
click at [586, 693] on div "02:50" at bounding box center [400, 693] width 562 height 6
click at [585, 694] on div "02:52" at bounding box center [400, 693] width 562 height 6
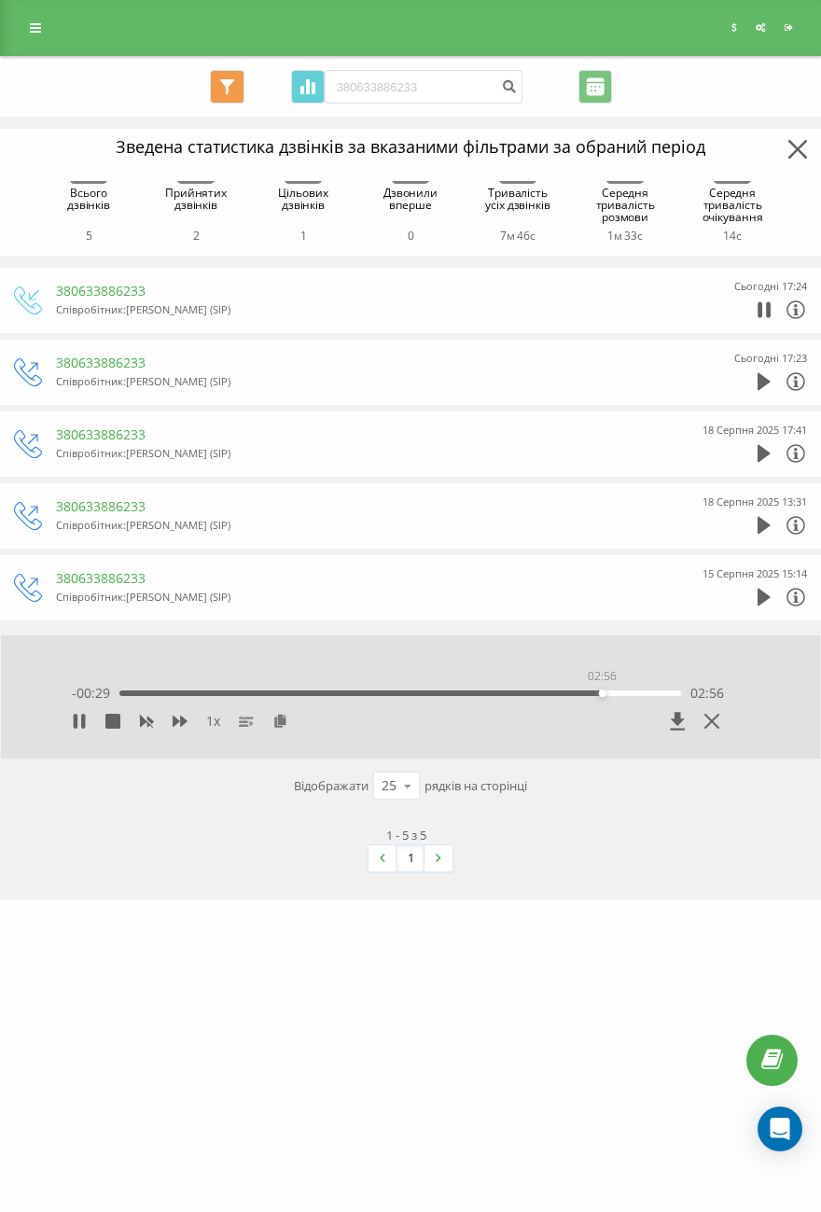
click at [602, 693] on div "02:56" at bounding box center [400, 693] width 562 height 6
click at [608, 693] on div "02:58" at bounding box center [400, 693] width 562 height 6
click at [629, 694] on div "03:01" at bounding box center [400, 693] width 562 height 6
click at [77, 720] on icon at bounding box center [76, 721] width 4 height 15
click at [77, 720] on icon at bounding box center [79, 721] width 11 height 15
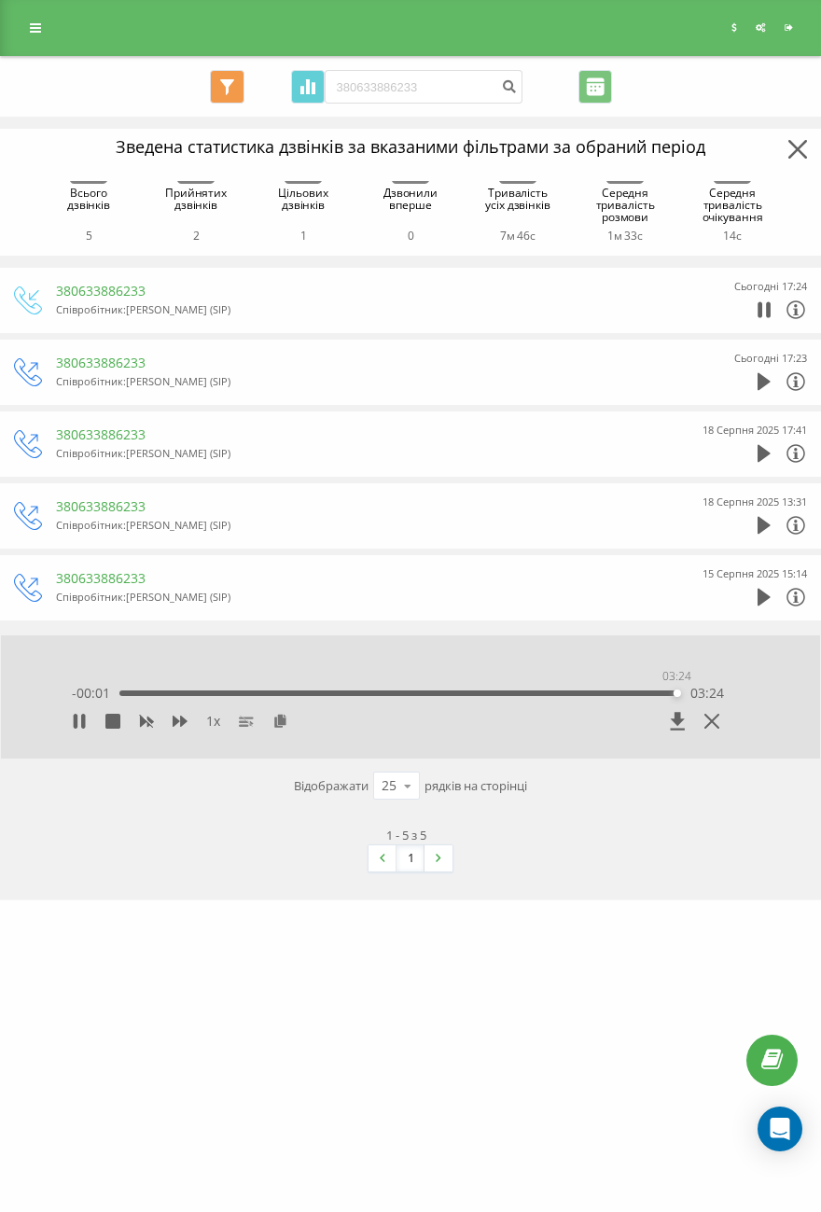
drag, startPoint x: 677, startPoint y: 695, endPoint x: 695, endPoint y: 693, distance: 17.8
click at [695, 693] on div "- 00:01 03:24 03:24" at bounding box center [398, 693] width 652 height 19
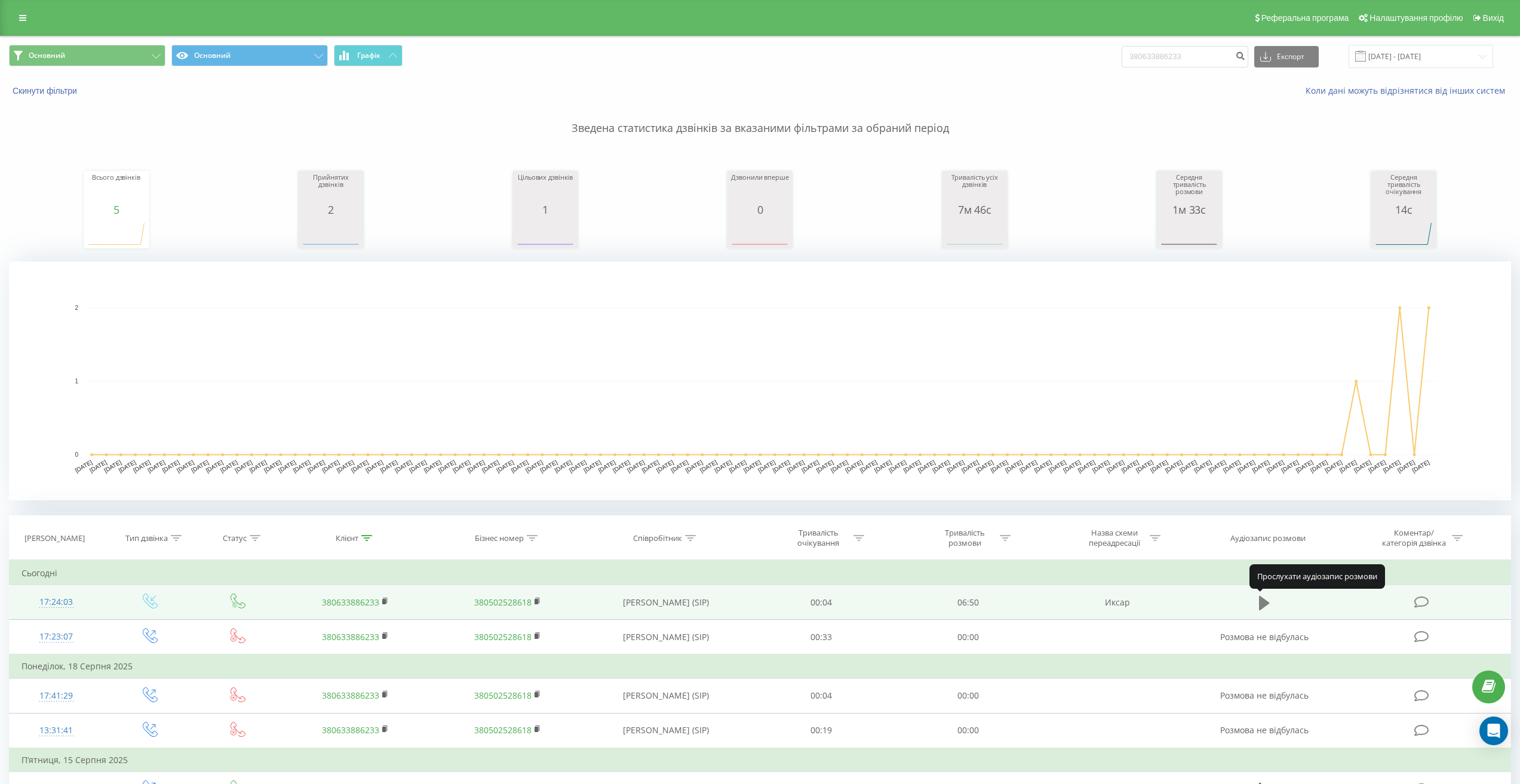
click at [1267, 604] on icon at bounding box center [1264, 602] width 11 height 14
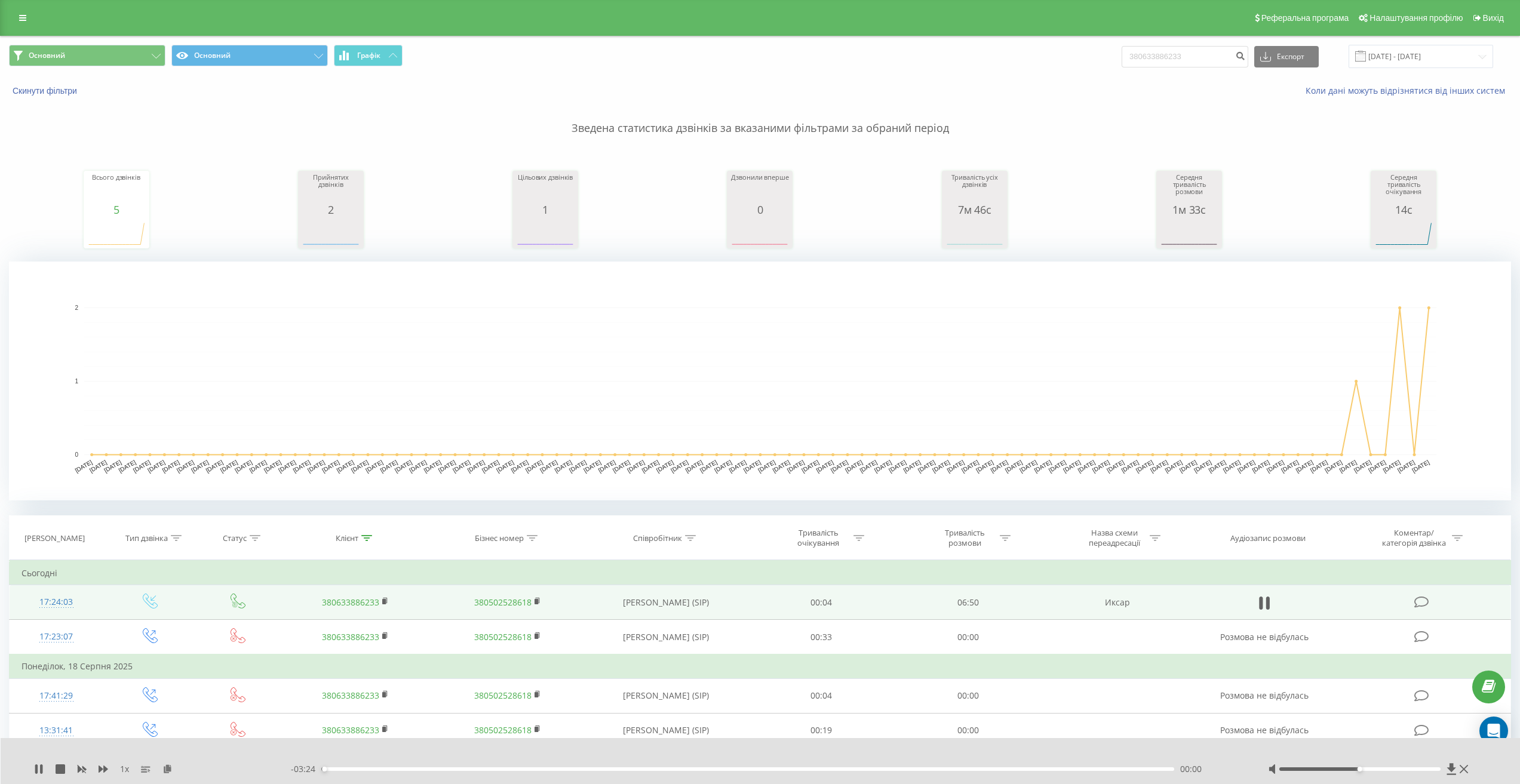
drag, startPoint x: 965, startPoint y: 767, endPoint x: 952, endPoint y: 770, distance: 13.3
click at [963, 767] on div "- 03:24 00:00 00:00" at bounding box center [764, 769] width 947 height 12
click at [865, 771] on div "00:01" at bounding box center [747, 769] width 852 height 4
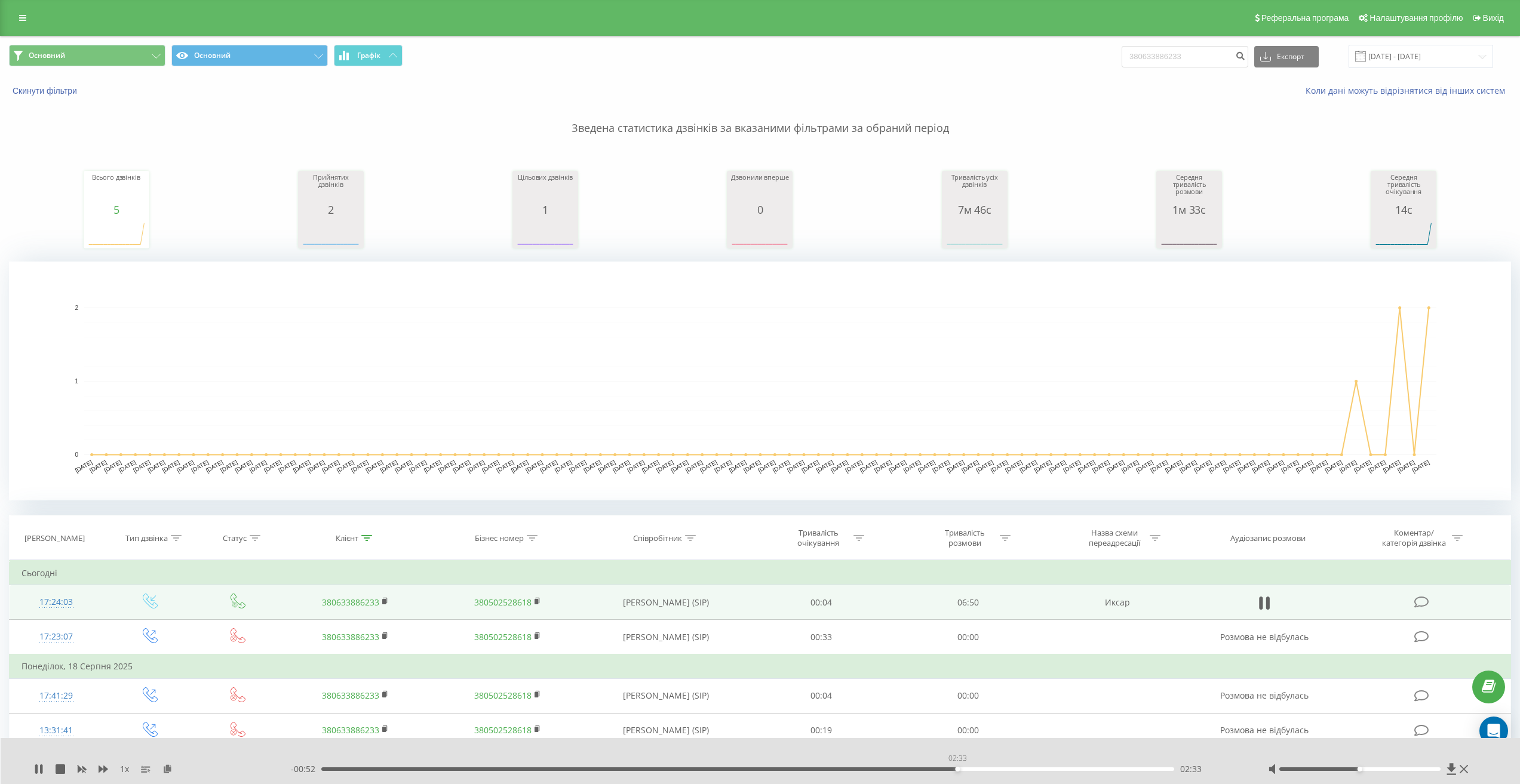
click at [957, 771] on div "02:33" at bounding box center [747, 769] width 852 height 4
click at [1030, 769] on div "02:34" at bounding box center [747, 769] width 852 height 4
click at [1094, 771] on div "- 00:33 02:51 02:51" at bounding box center [764, 769] width 947 height 12
click at [1105, 768] on div "02:52" at bounding box center [747, 769] width 852 height 4
click at [1136, 767] on div "03:16" at bounding box center [747, 769] width 852 height 4
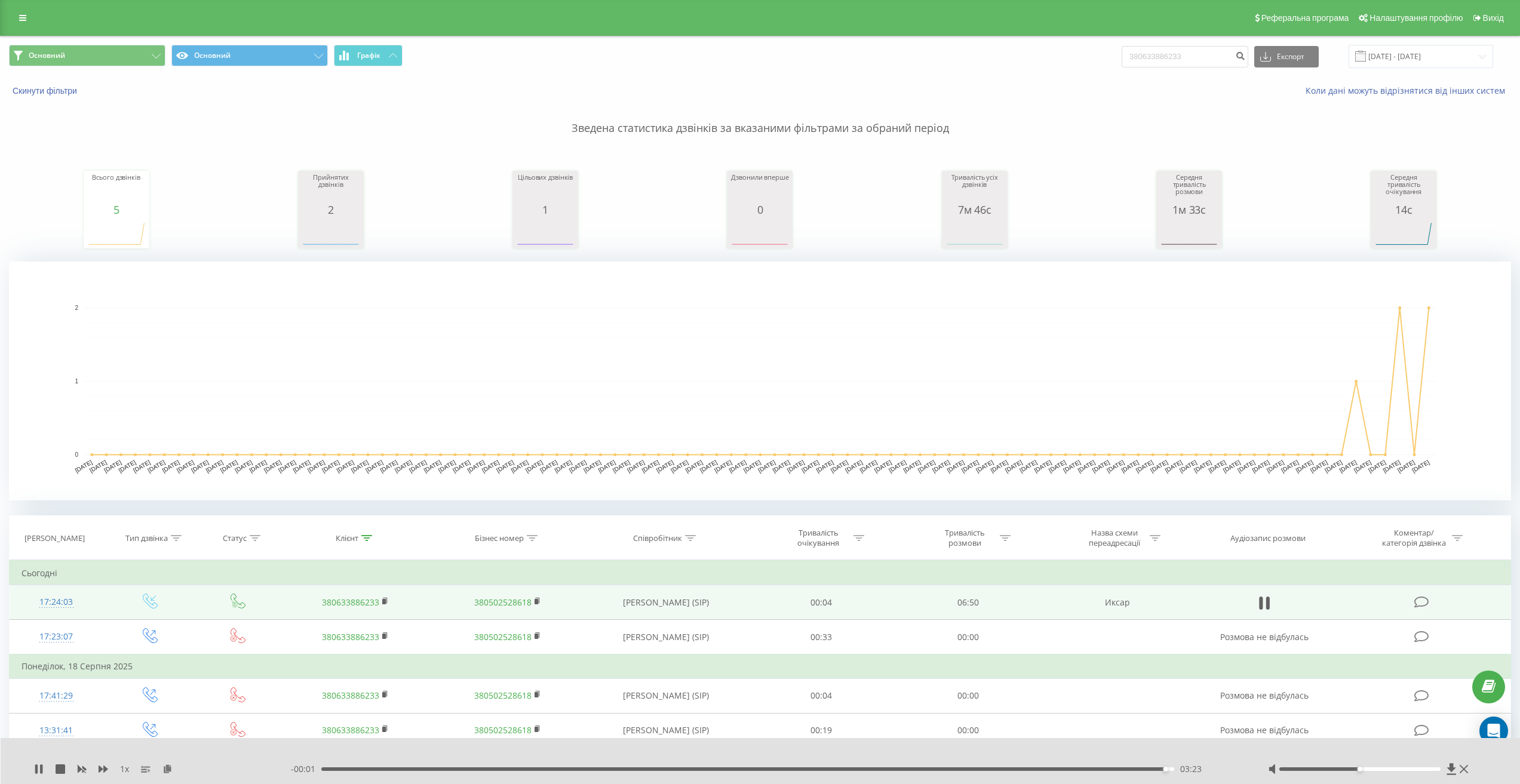
click at [42, 763] on div "1 x - 00:01 03:23 03:23" at bounding box center [760, 761] width 1520 height 46
click at [38, 770] on icon at bounding box center [38, 769] width 10 height 10
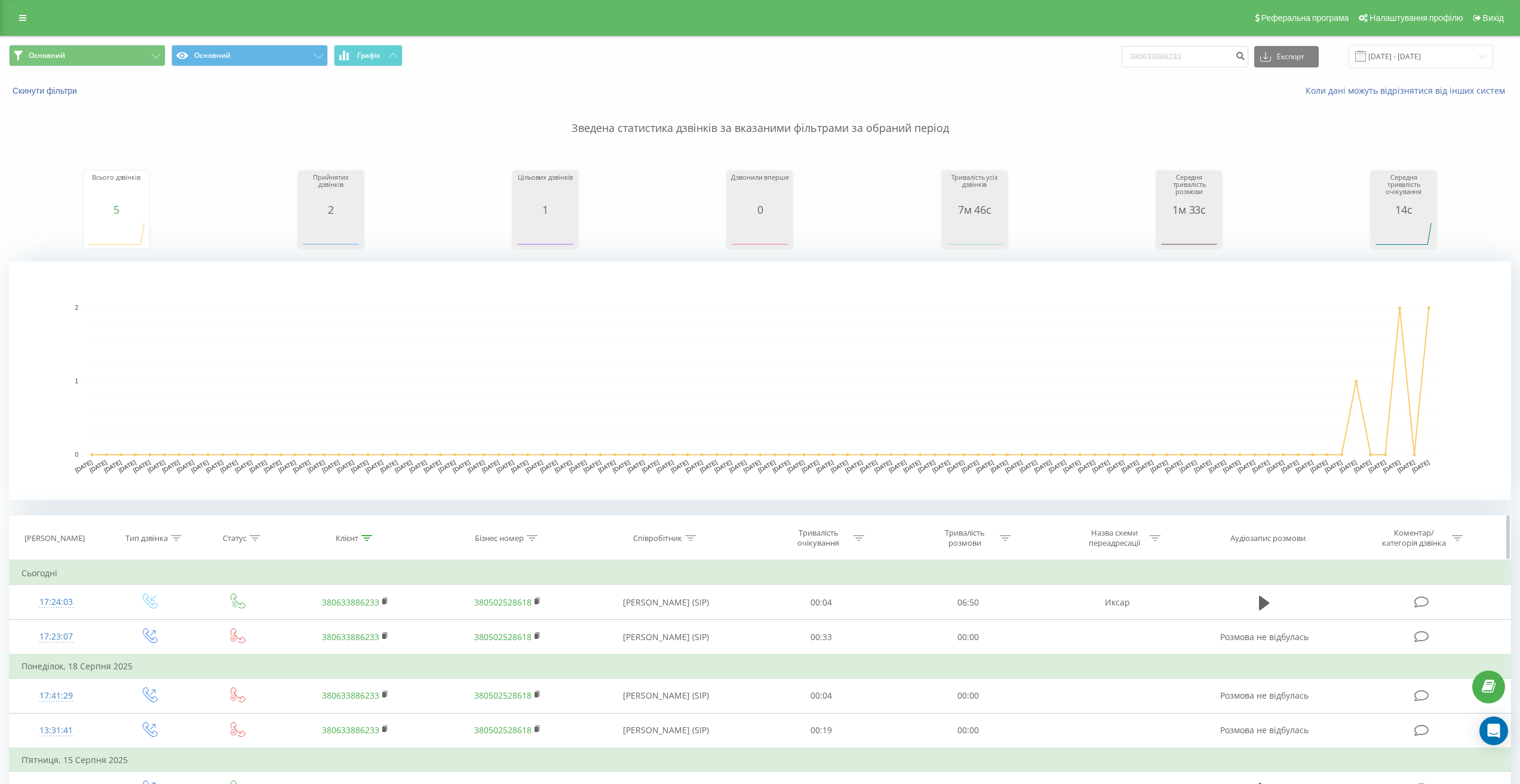
click at [364, 536] on icon at bounding box center [367, 538] width 11 height 6
click at [324, 649] on button "Скасувати" at bounding box center [328, 647] width 51 height 15
click at [368, 541] on div at bounding box center [367, 538] width 11 height 10
click at [337, 646] on button "Скасувати" at bounding box center [328, 647] width 51 height 15
click at [371, 538] on icon at bounding box center [367, 538] width 11 height 6
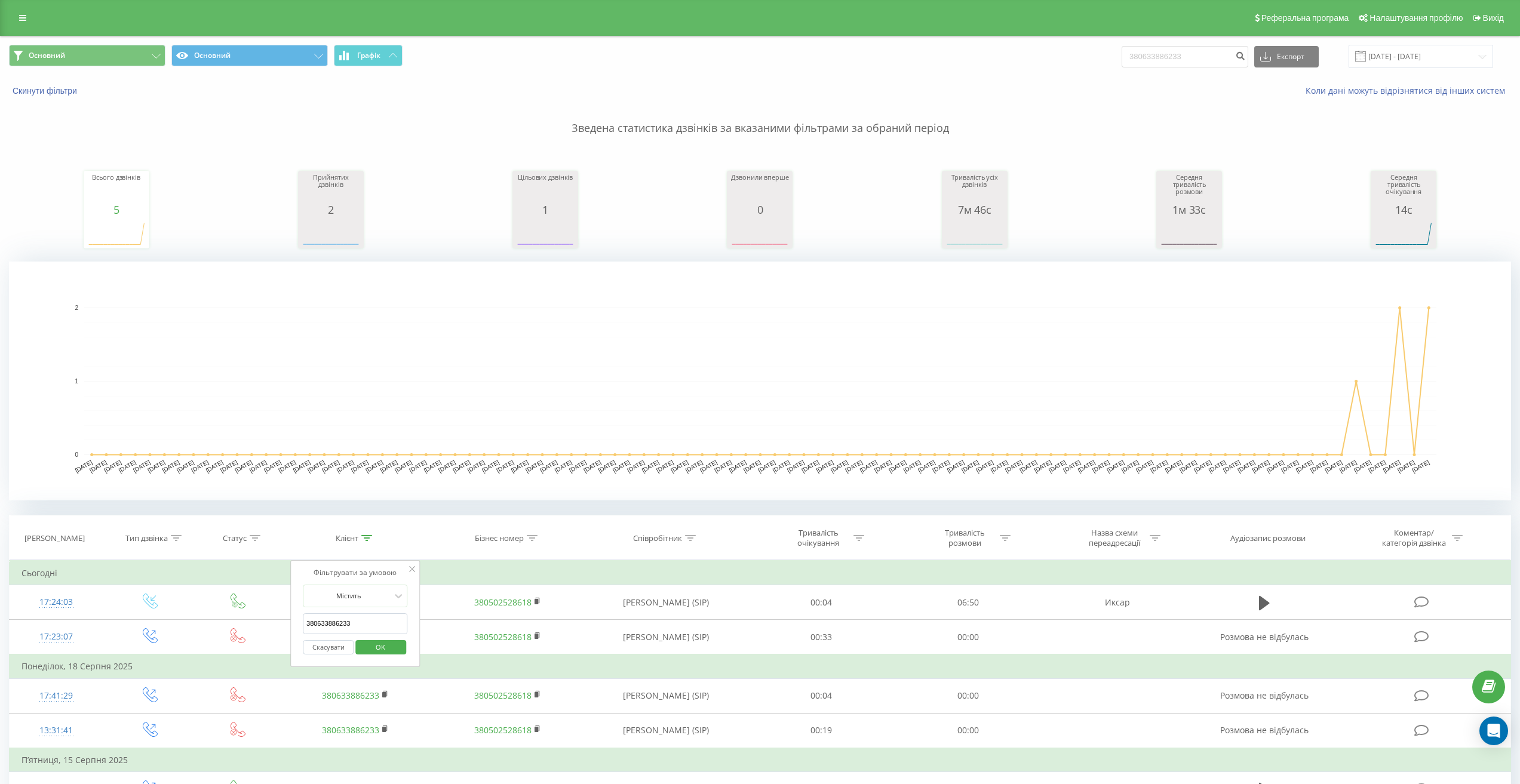
click at [330, 650] on button "Скасувати" at bounding box center [328, 647] width 51 height 15
drag, startPoint x: 1200, startPoint y: 58, endPoint x: 820, endPoint y: 27, distance: 381.3
click at [828, 28] on div "Реферальна програма Налаштування профілю Вихід Основний Основний Графік 3806338…" at bounding box center [760, 436] width 1520 height 874
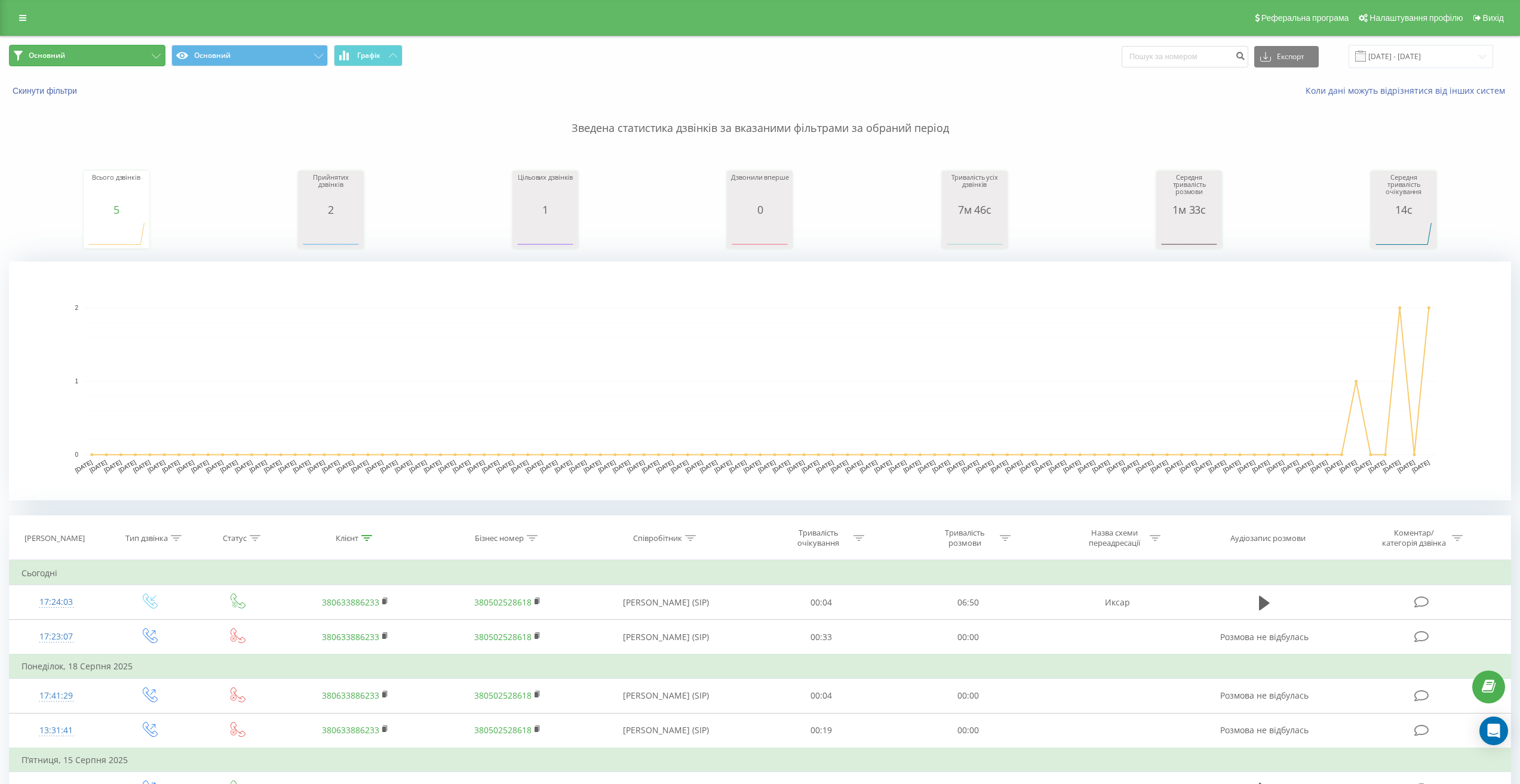
click at [90, 54] on button "Основний" at bounding box center [87, 56] width 156 height 22
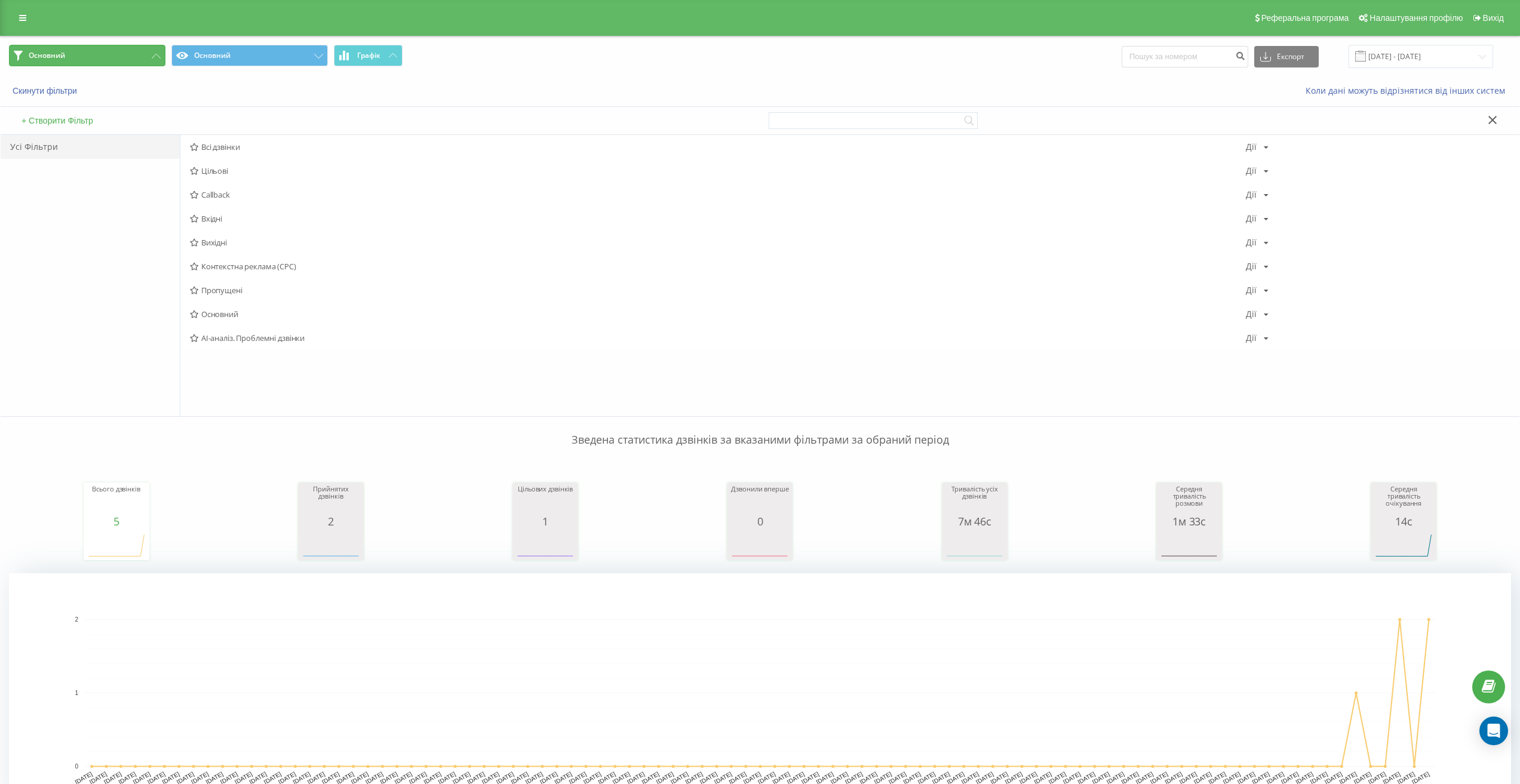
click at [79, 58] on button "Основний" at bounding box center [87, 56] width 156 height 22
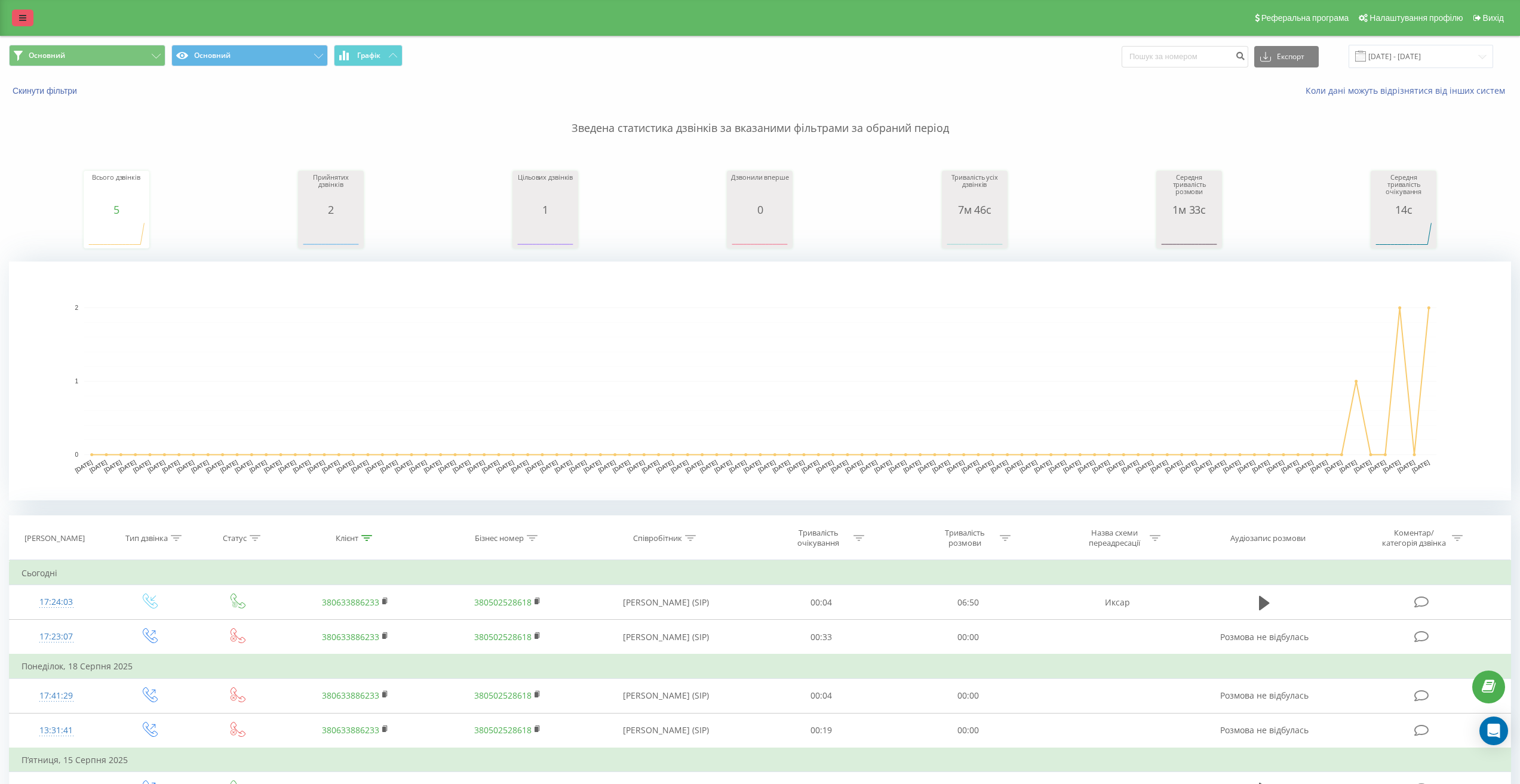
click at [13, 18] on link at bounding box center [23, 18] width 22 height 17
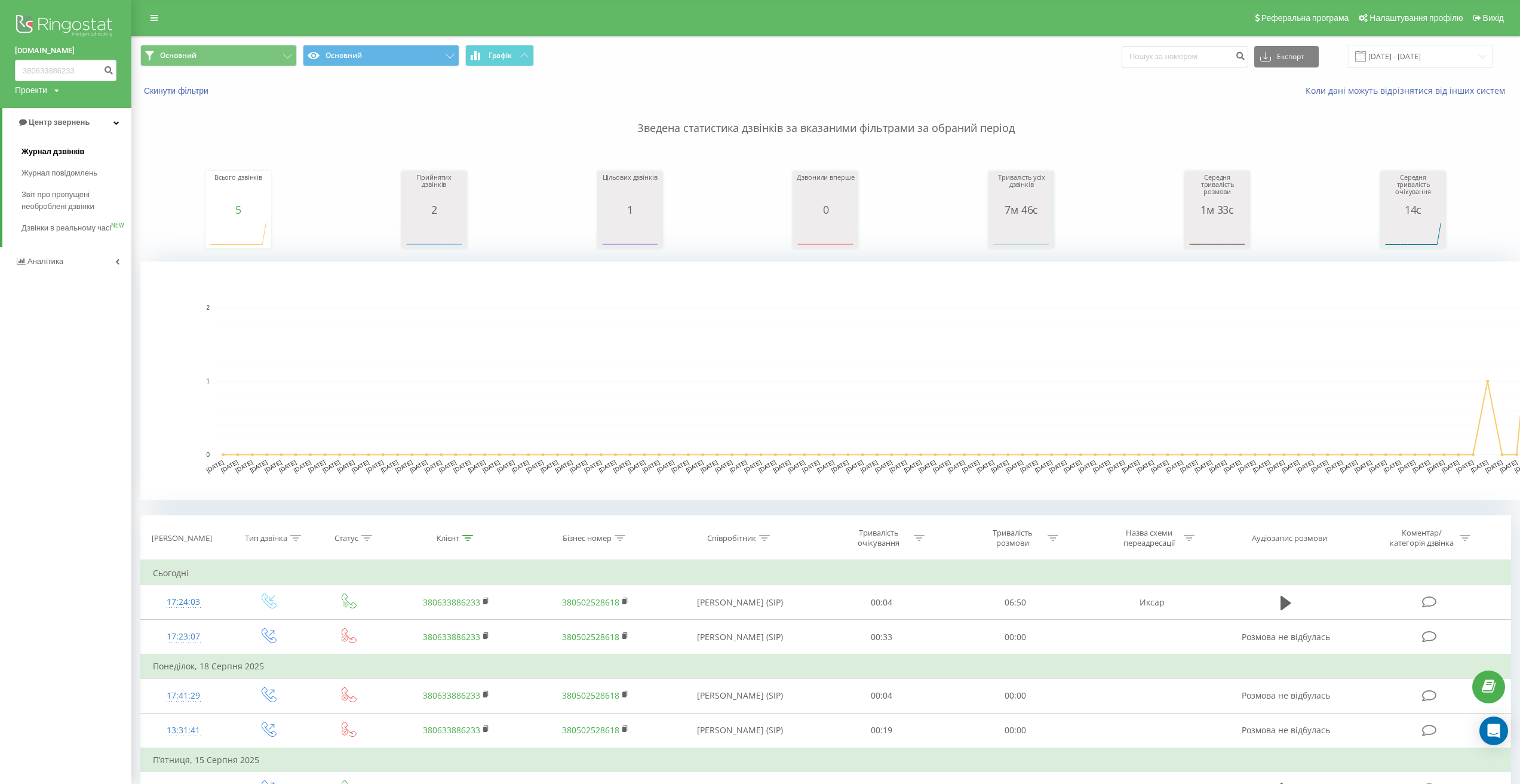
click at [46, 152] on span "Журнал дзвінків" at bounding box center [53, 152] width 63 height 12
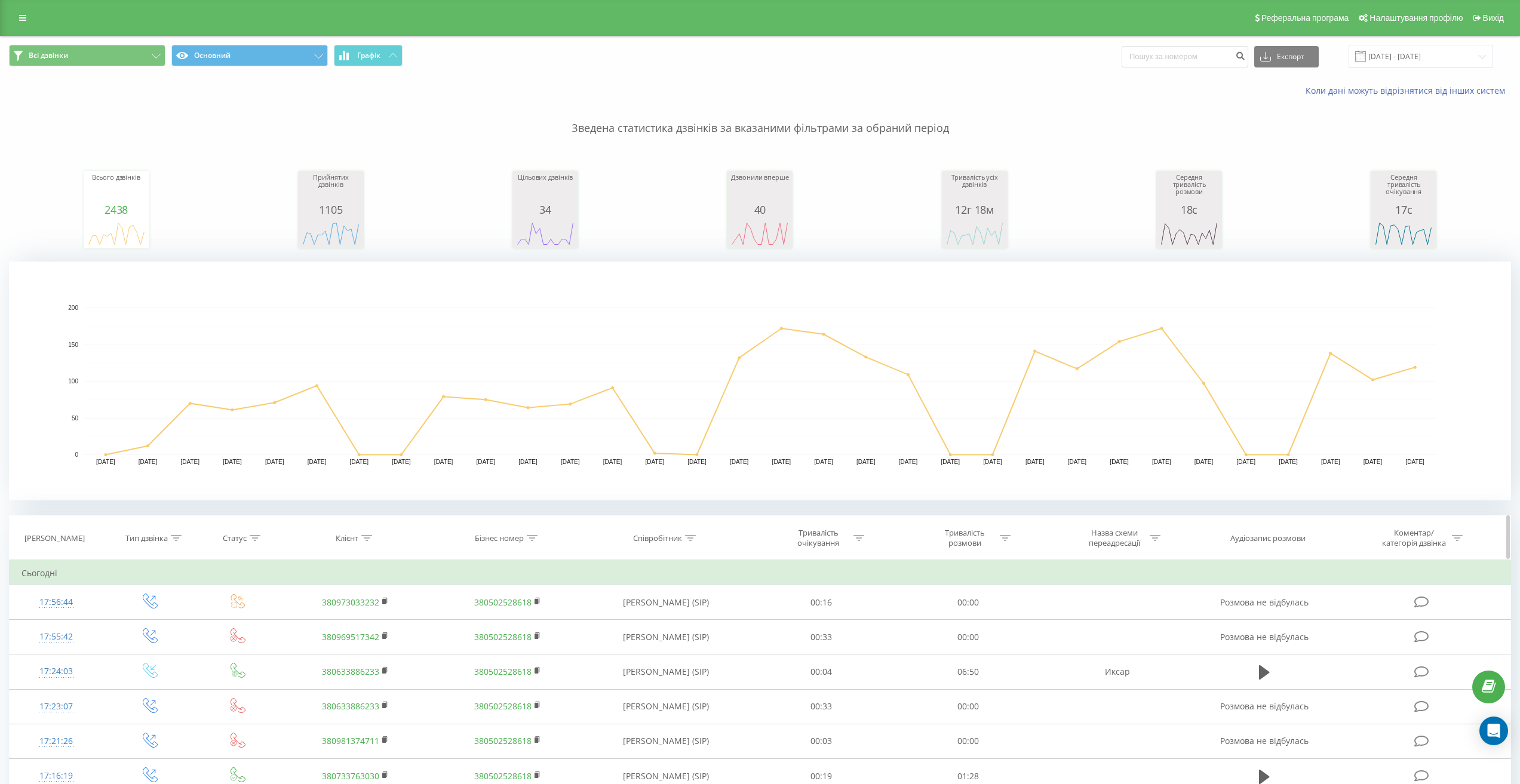
click at [257, 540] on icon at bounding box center [255, 538] width 11 height 6
click at [238, 631] on div "Введіть значення" at bounding box center [238, 624] width 105 height 22
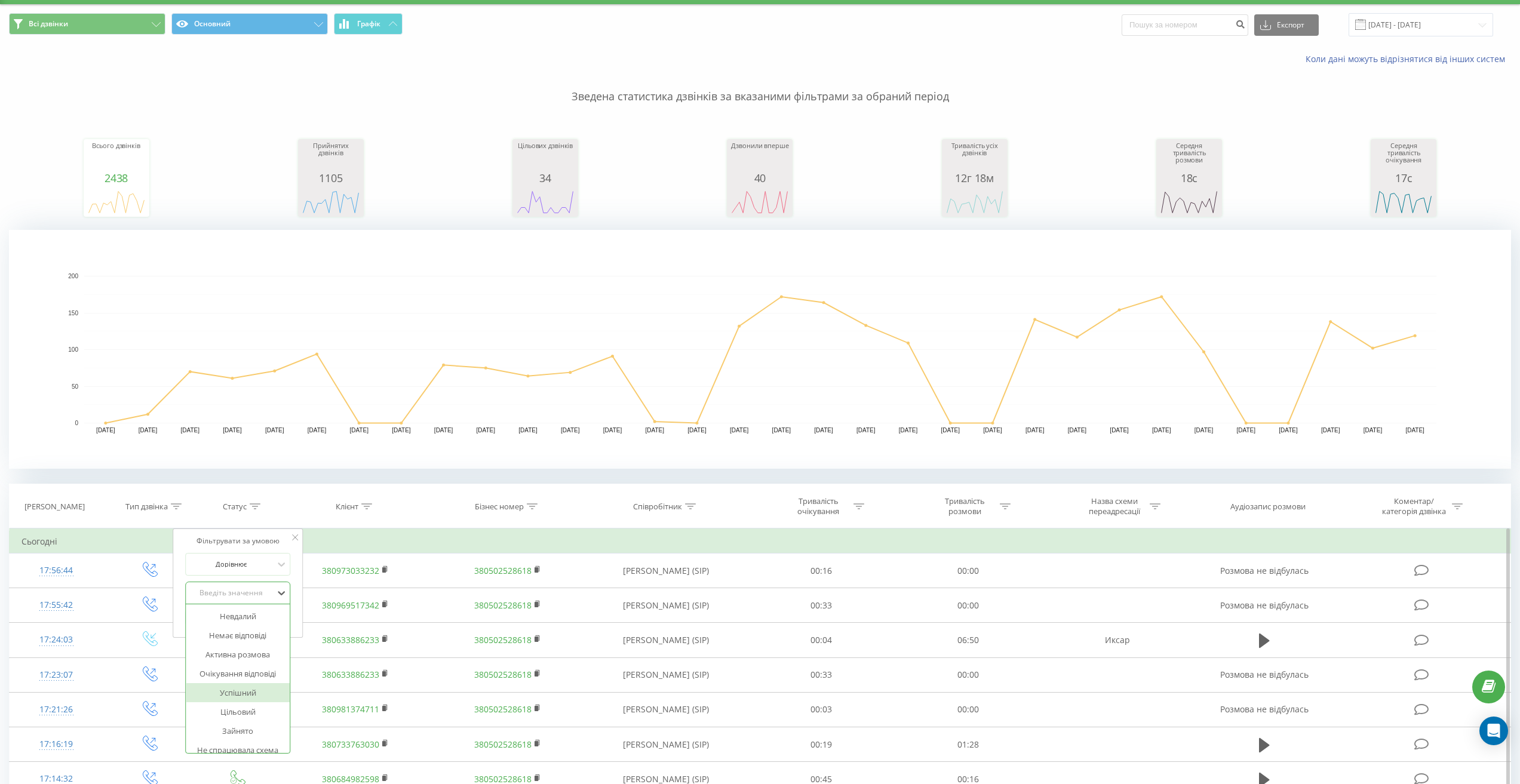
click at [234, 688] on div "Успішний" at bounding box center [238, 692] width 104 height 19
click at [265, 623] on span "OK" at bounding box center [263, 617] width 33 height 19
